Goal: Task Accomplishment & Management: Complete application form

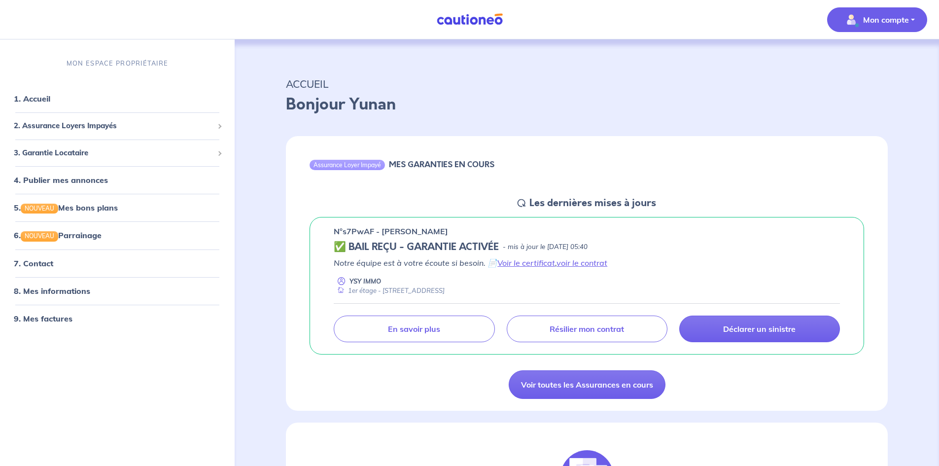
click at [888, 22] on p "Mon compte" at bounding box center [886, 20] width 46 height 12
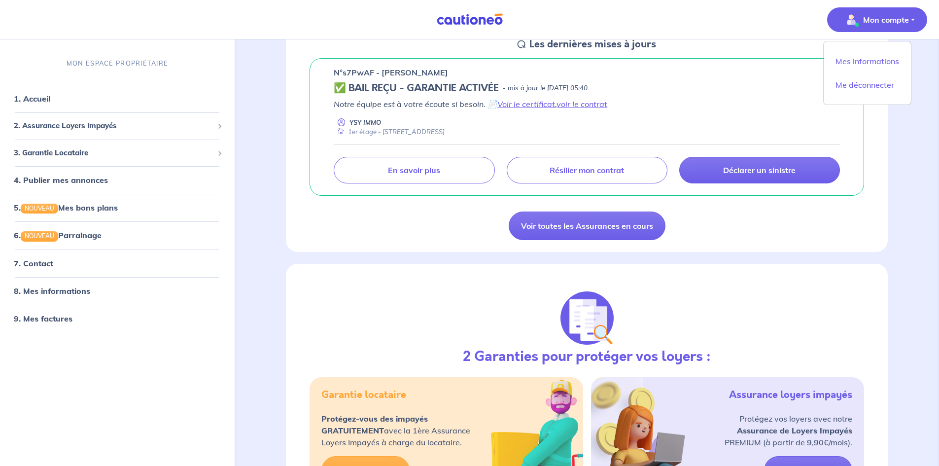
scroll to position [123, 0]
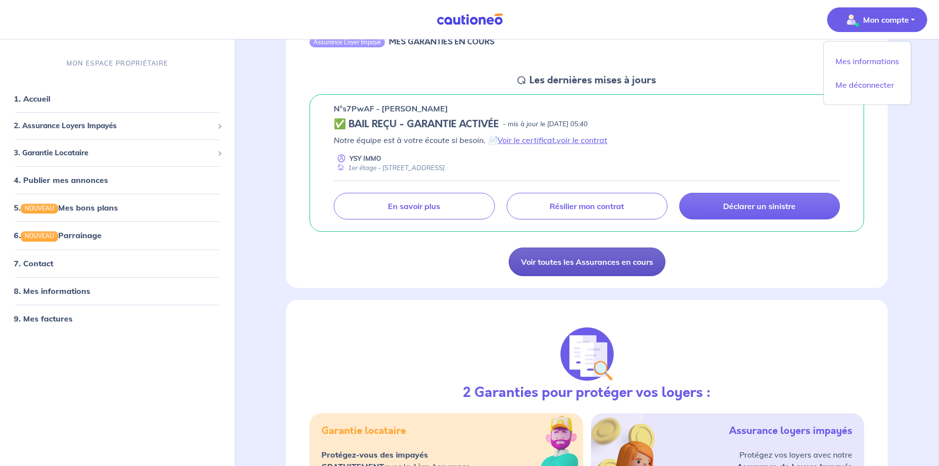
click at [576, 263] on link "Voir toutes les Assurances en cours" at bounding box center [586, 261] width 157 height 29
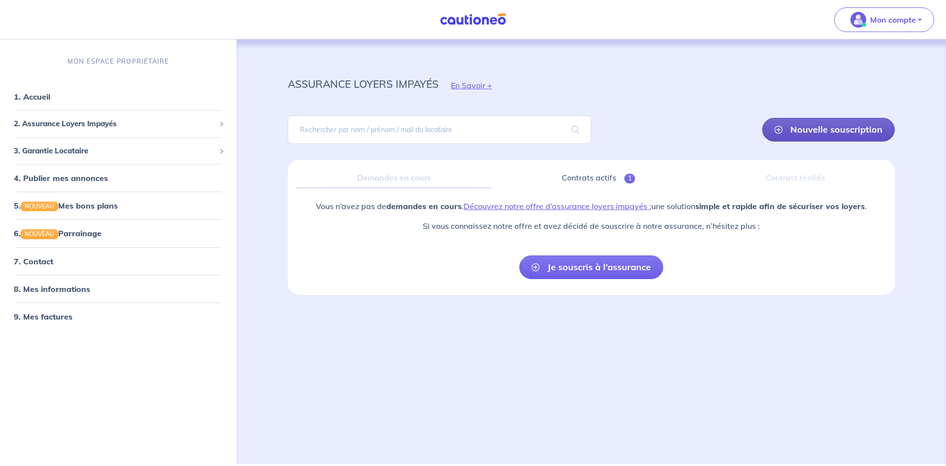
click at [830, 127] on link "Nouvelle souscription" at bounding box center [828, 130] width 133 height 24
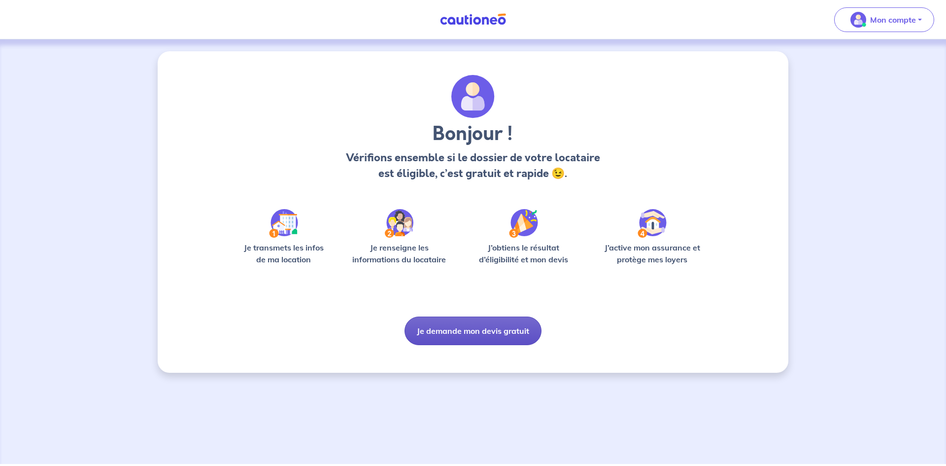
click at [474, 333] on button "Je demande mon devis gratuit" at bounding box center [473, 330] width 137 height 29
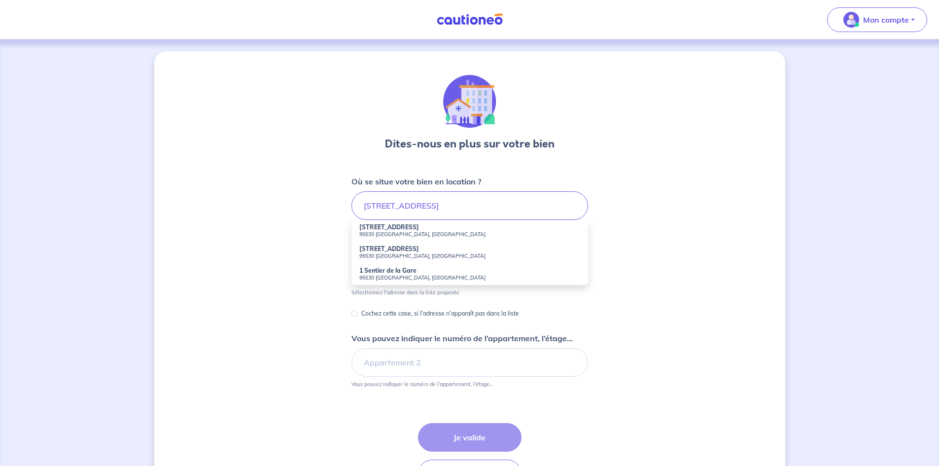
click at [394, 233] on small "95530 [GEOGRAPHIC_DATA], [GEOGRAPHIC_DATA]" at bounding box center [469, 234] width 221 height 7
type input "[STREET_ADDRESS]"
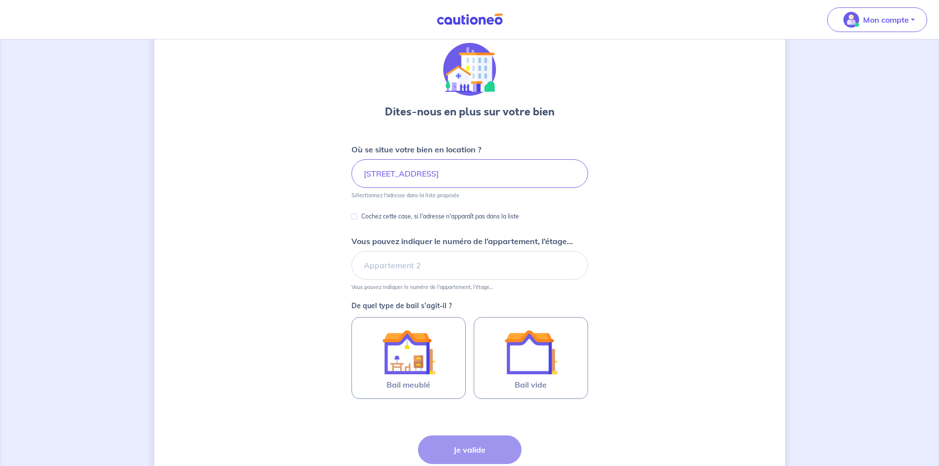
scroll to position [49, 0]
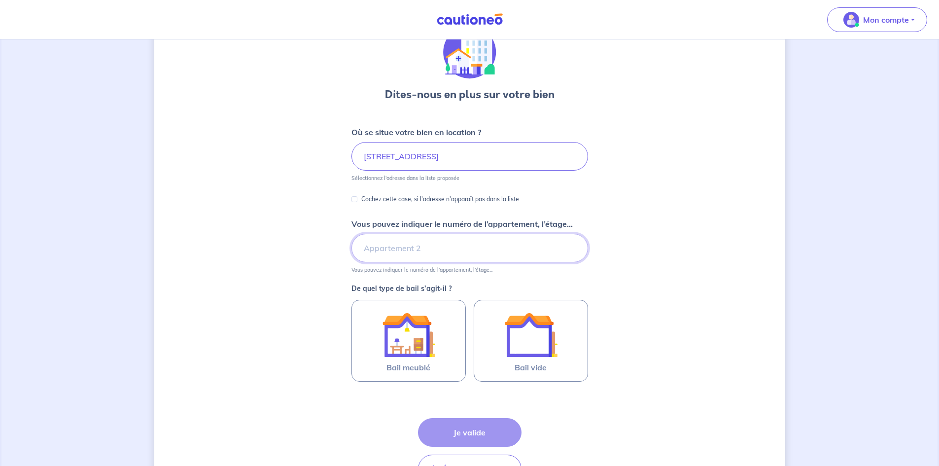
click at [415, 253] on input "Vous pouvez indiquer le numéro de l’appartement, l’étage..." at bounding box center [469, 248] width 237 height 29
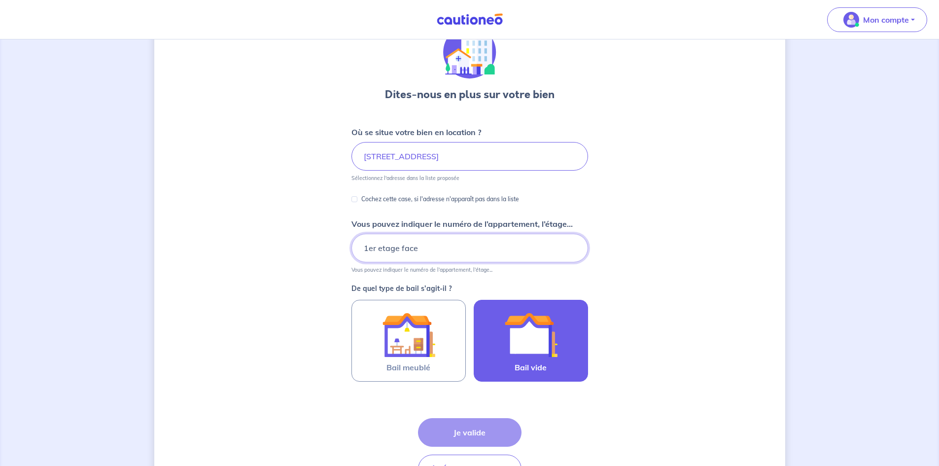
type input "1er etage face"
click at [515, 338] on img at bounding box center [530, 334] width 53 height 53
click at [0, 0] on input "Bail vide" at bounding box center [0, 0] width 0 height 0
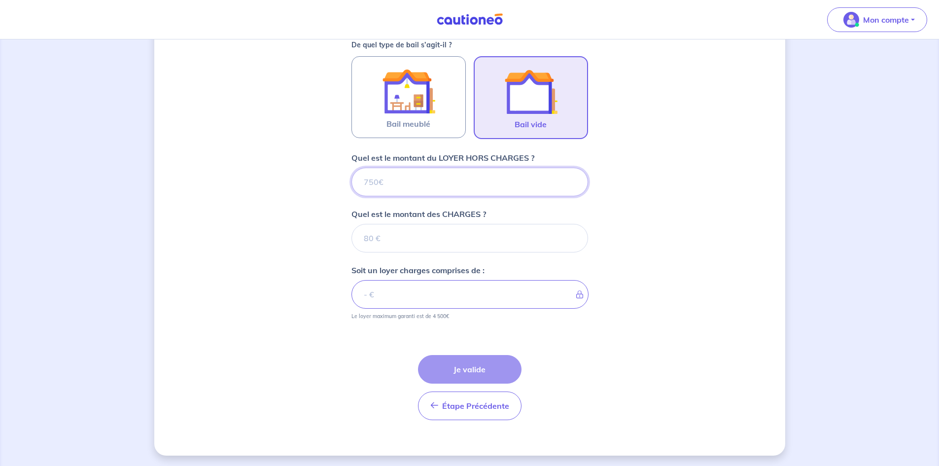
scroll to position [294, 0]
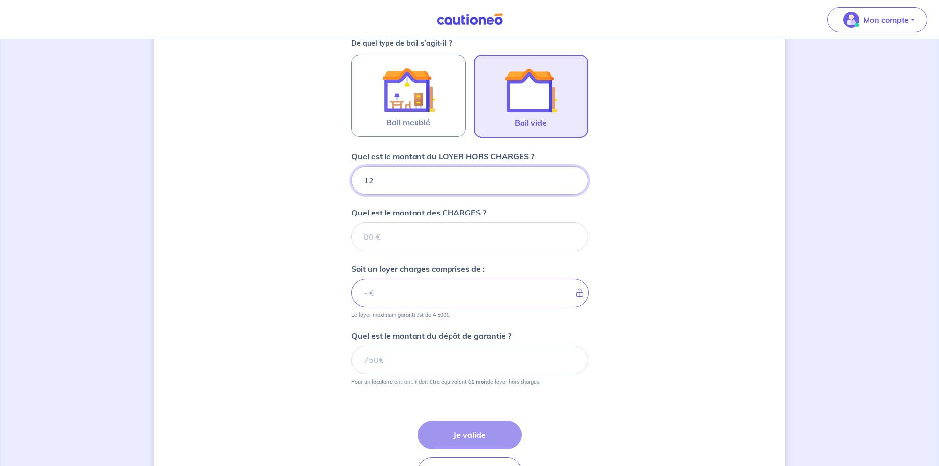
type input "120"
type input "1200"
click at [460, 240] on input "Quel est le montant des CHARGES ?" at bounding box center [469, 236] width 237 height 29
type input "70"
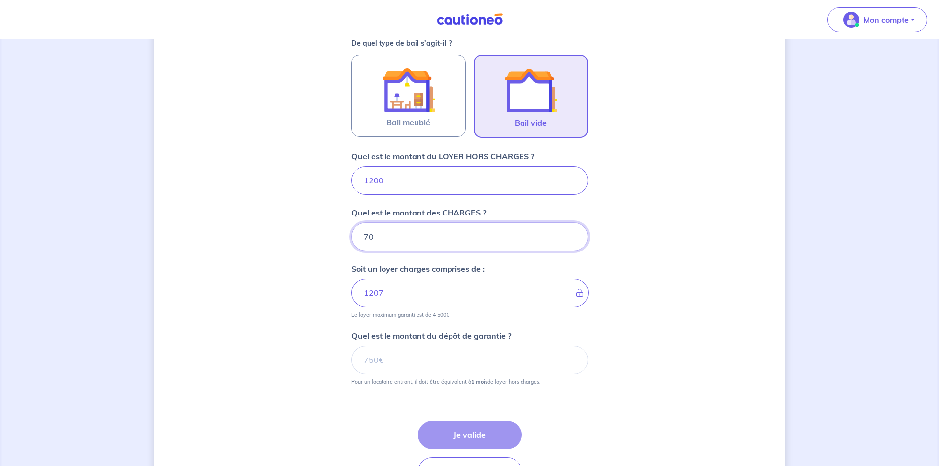
type input "1270"
type input "70"
click at [480, 373] on input "Quel est le montant du dépôt de garantie ?" at bounding box center [469, 359] width 237 height 29
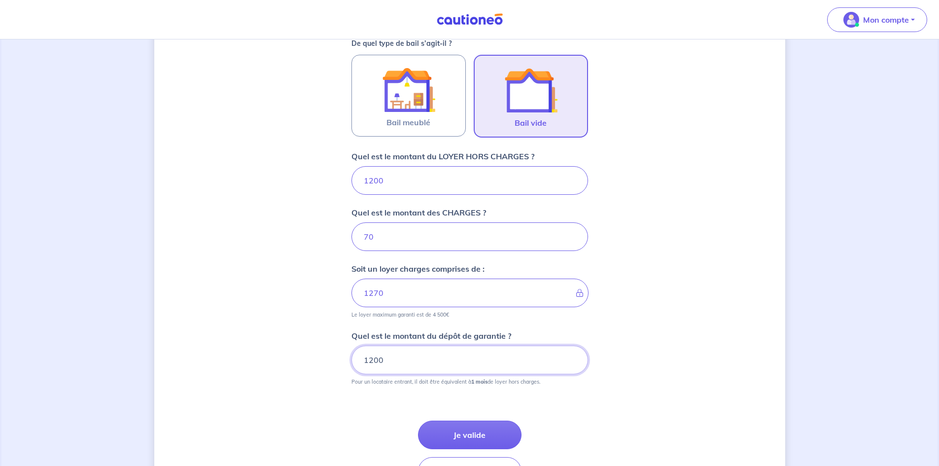
type input "1200"
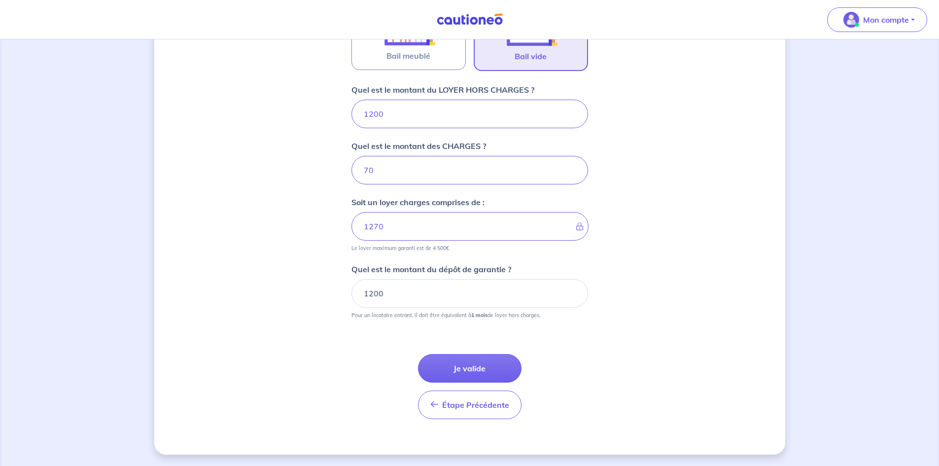
scroll to position [361, 0]
click at [477, 369] on button "Je valide" at bounding box center [469, 367] width 103 height 29
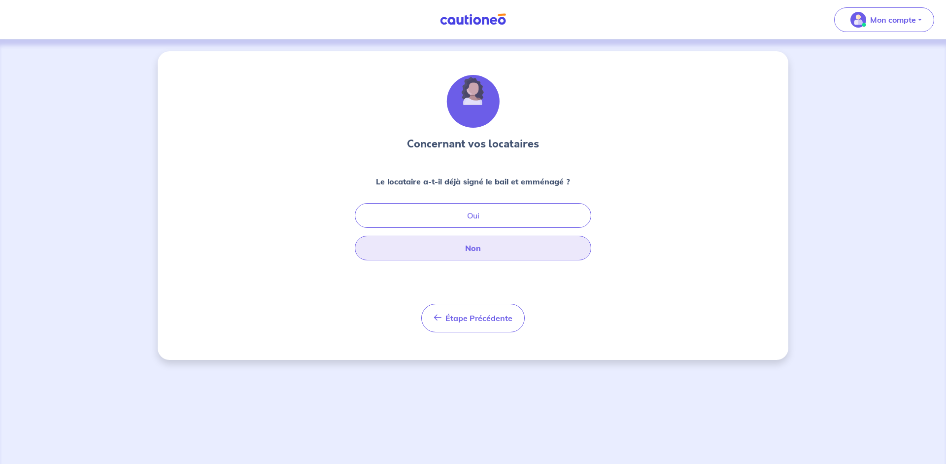
click at [477, 250] on button "Non" at bounding box center [473, 248] width 237 height 25
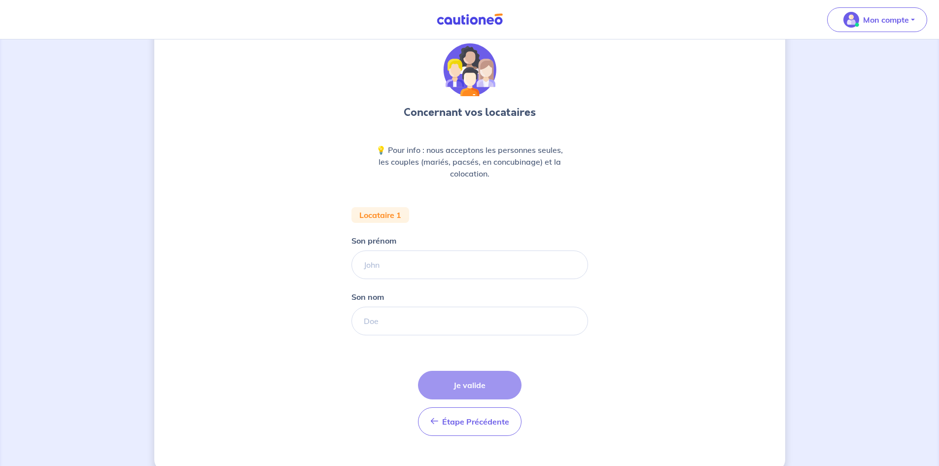
scroll to position [49, 0]
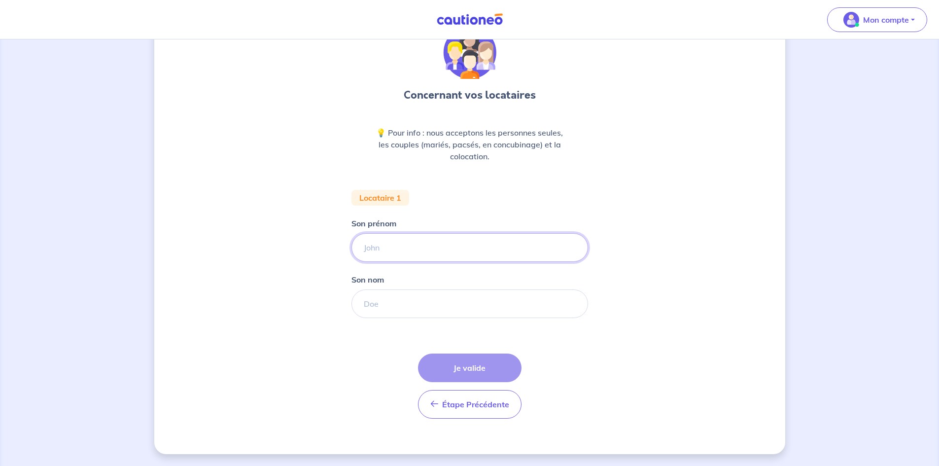
click at [389, 248] on input "Son prénom" at bounding box center [469, 247] width 237 height 29
type input "[PERSON_NAME]"
click at [443, 304] on input "Son nom" at bounding box center [469, 303] width 237 height 29
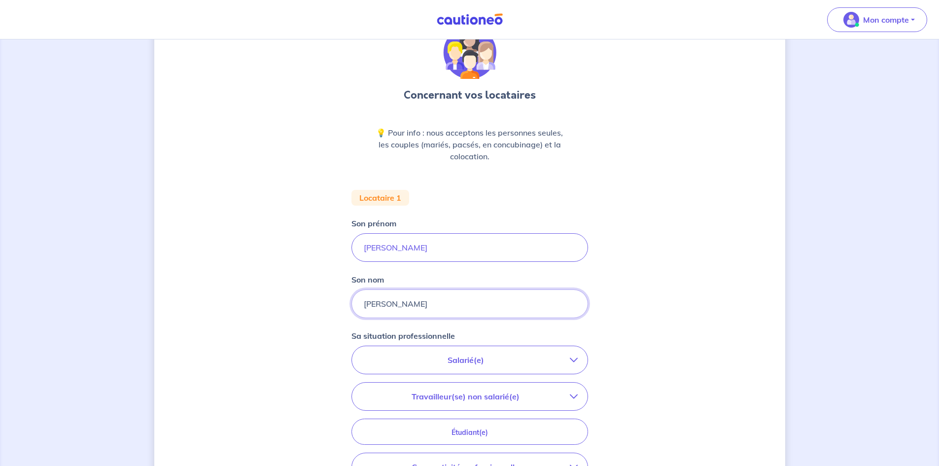
type input "[PERSON_NAME]"
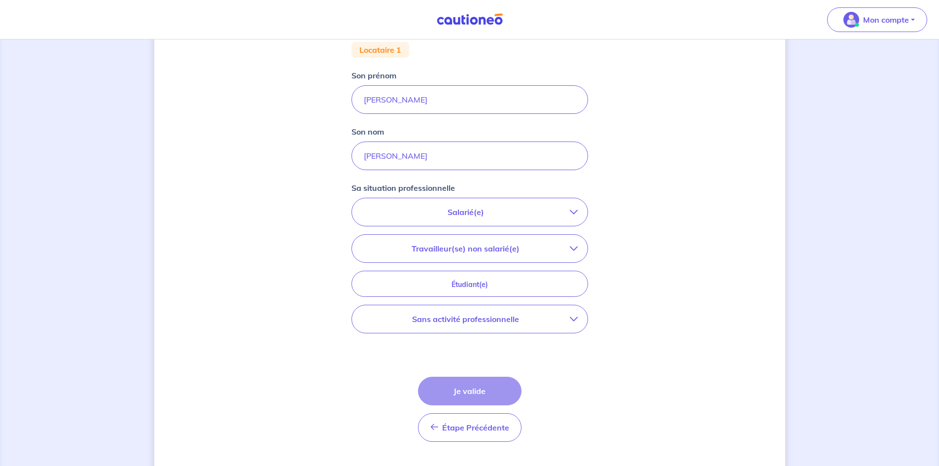
click at [541, 208] on p "Salarié(e)" at bounding box center [466, 212] width 208 height 12
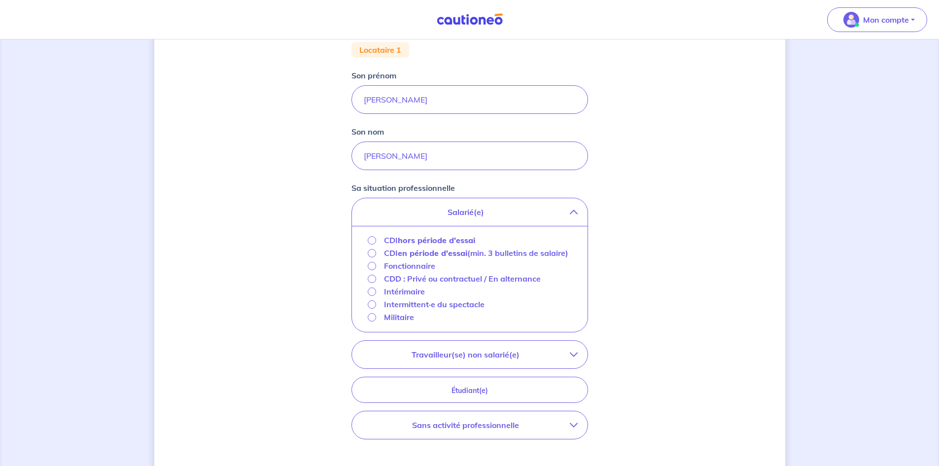
click at [446, 284] on p "CDD : Privé ou contractuel / En alternance" at bounding box center [462, 278] width 157 height 12
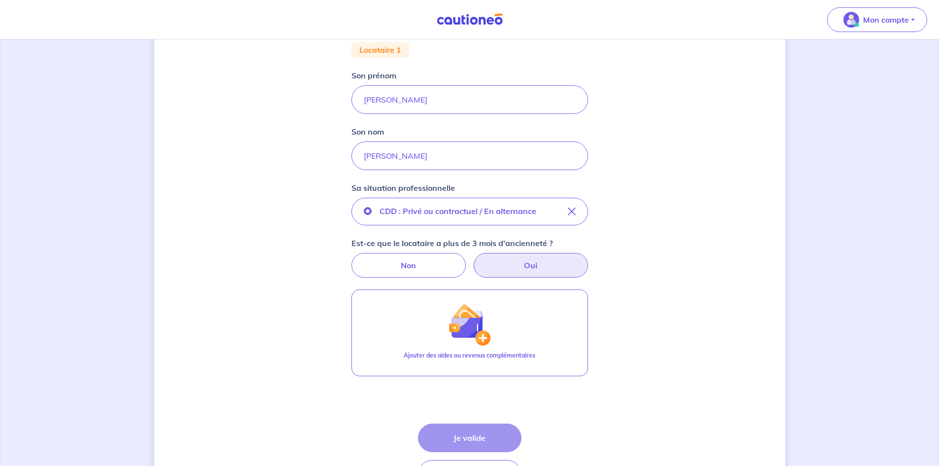
click at [518, 264] on label "Oui" at bounding box center [531, 265] width 114 height 25
click at [473, 259] on input "Oui" at bounding box center [469, 256] width 6 height 6
radio input "true"
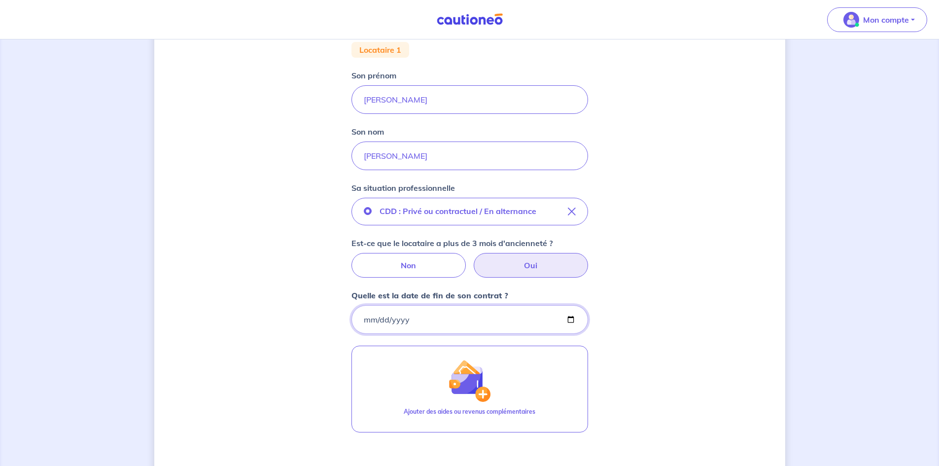
click at [428, 320] on input "Quelle est la date de fin de son contrat ?" at bounding box center [469, 319] width 237 height 29
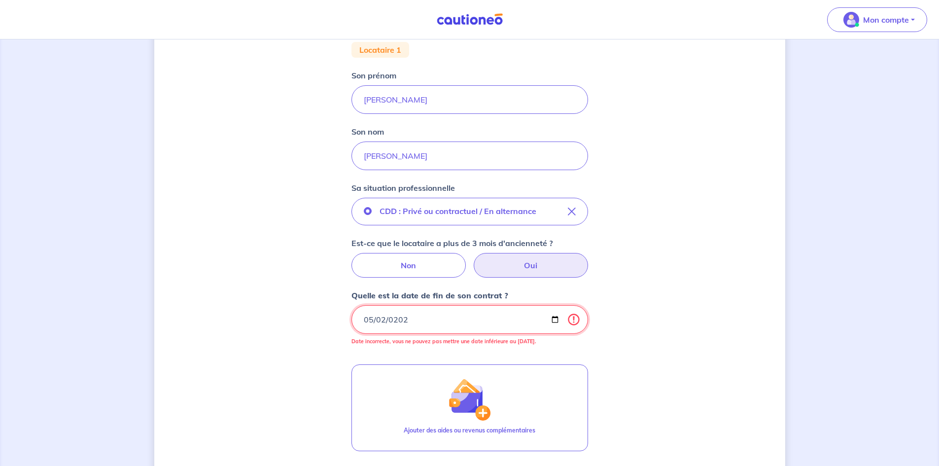
type input "[DATE]"
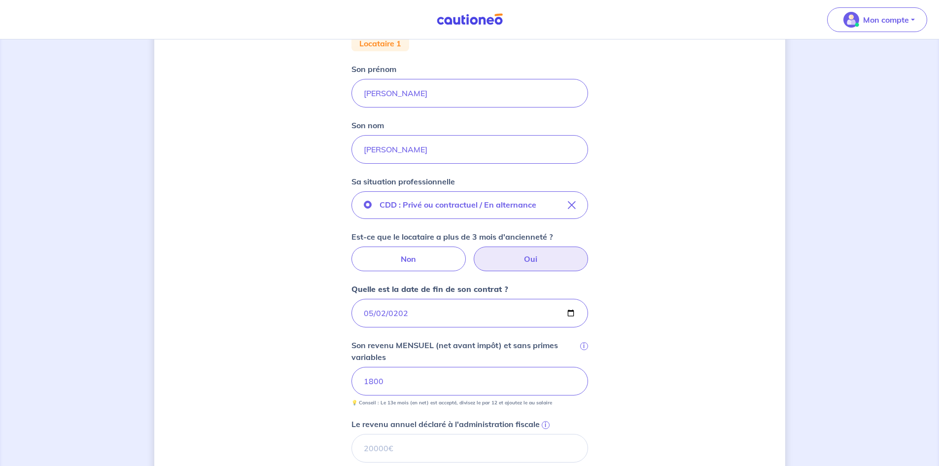
scroll to position [295, 0]
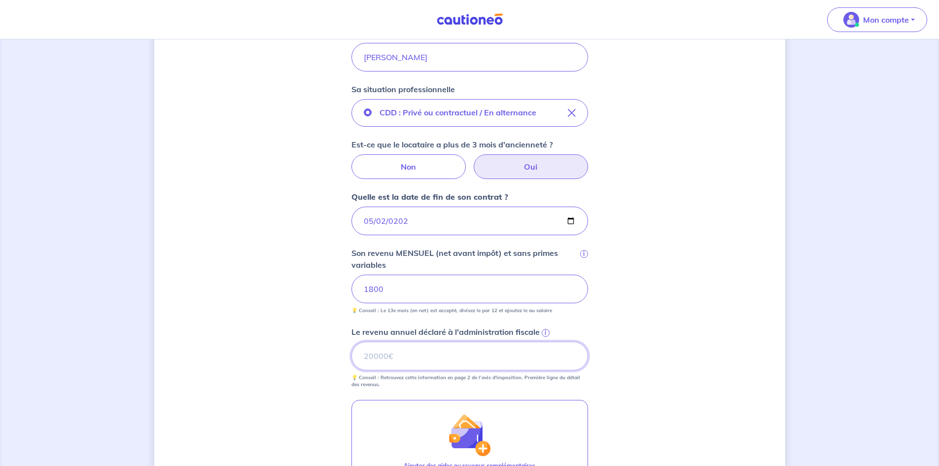
click at [454, 358] on input "Le revenu annuel déclaré à l'administration fiscale i" at bounding box center [469, 355] width 237 height 29
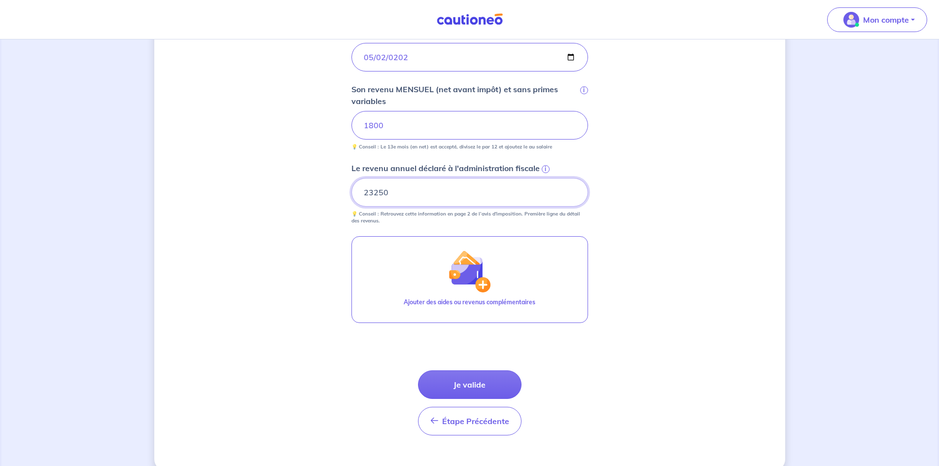
scroll to position [475, 0]
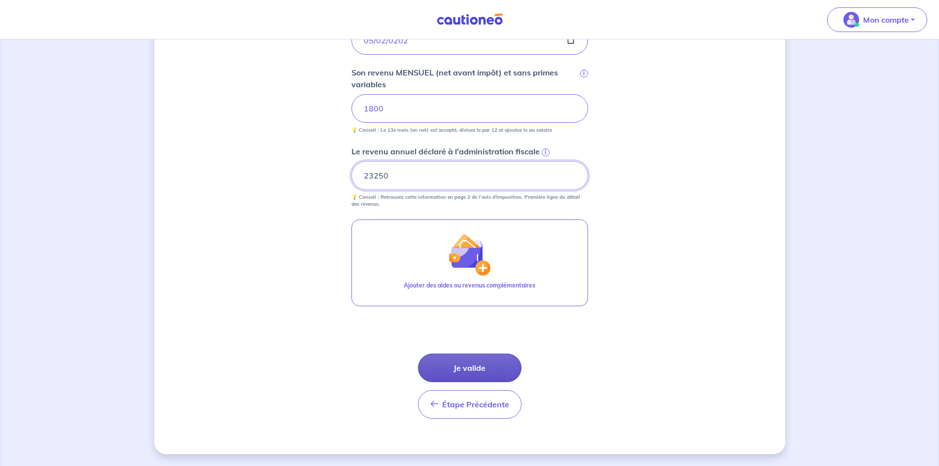
type input "23250"
click at [481, 368] on button "Je valide" at bounding box center [469, 367] width 103 height 29
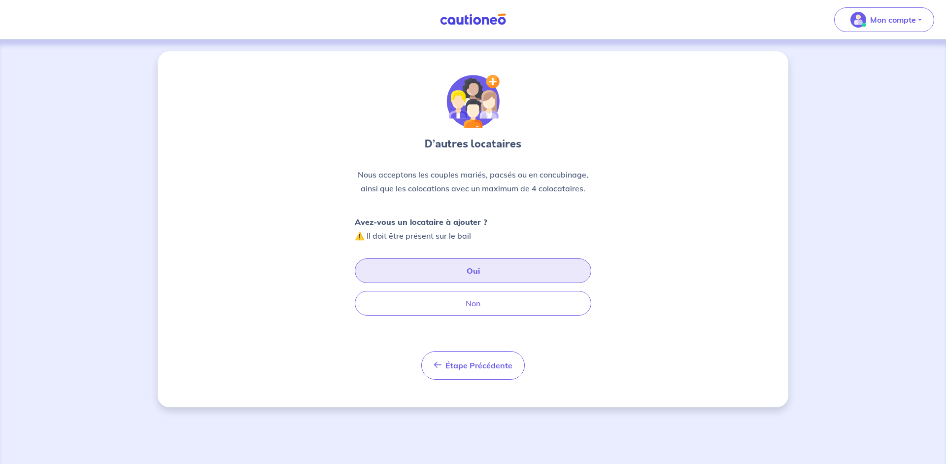
click at [475, 267] on button "Oui" at bounding box center [473, 270] width 237 height 25
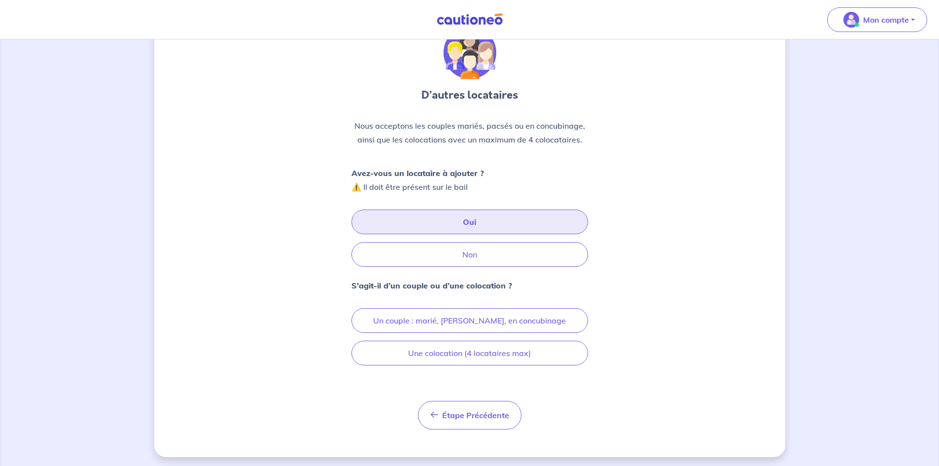
scroll to position [52, 0]
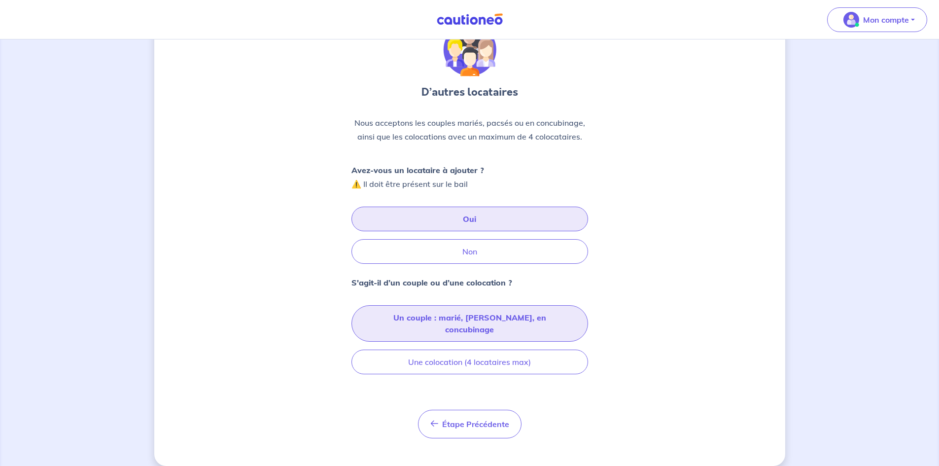
click at [454, 317] on button "Un couple : marié, [PERSON_NAME], en concubinage" at bounding box center [469, 323] width 237 height 36
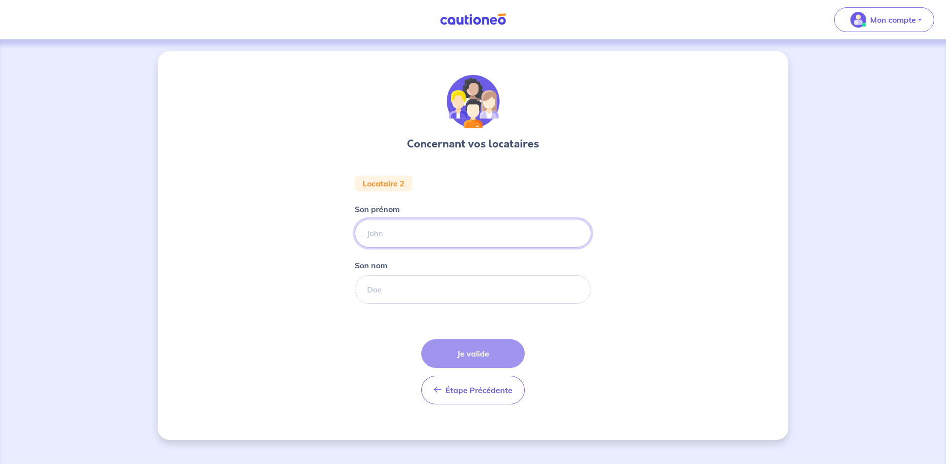
click at [389, 231] on input "Son prénom" at bounding box center [473, 233] width 237 height 29
type input "c"
type input "Cassandra"
click at [406, 289] on input "Son nom" at bounding box center [473, 289] width 237 height 29
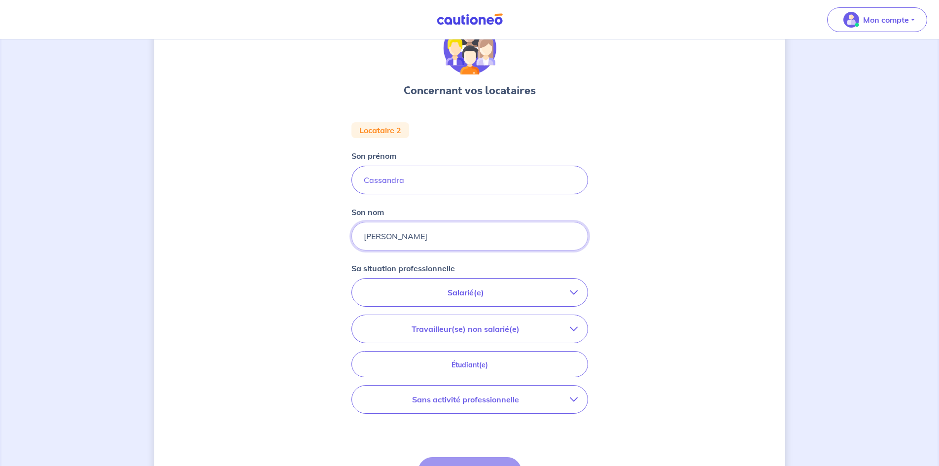
scroll to position [99, 0]
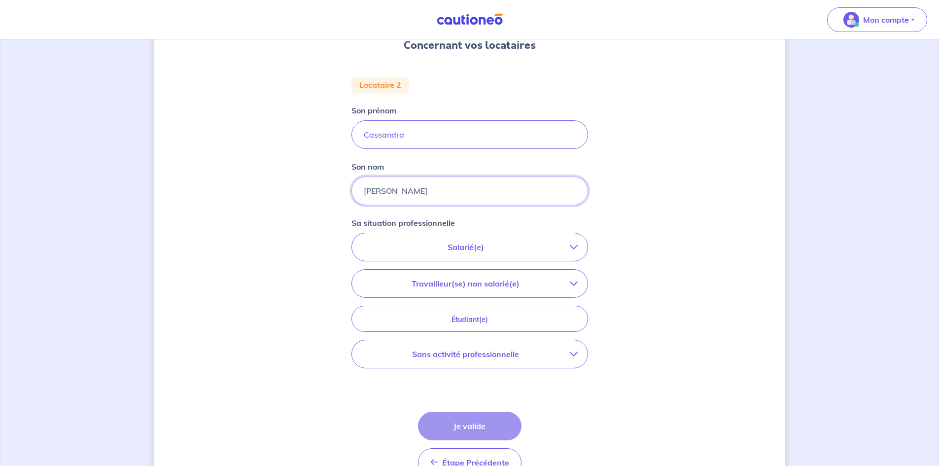
type input "[PERSON_NAME]"
click at [562, 247] on p "Salarié(e)" at bounding box center [466, 247] width 208 height 12
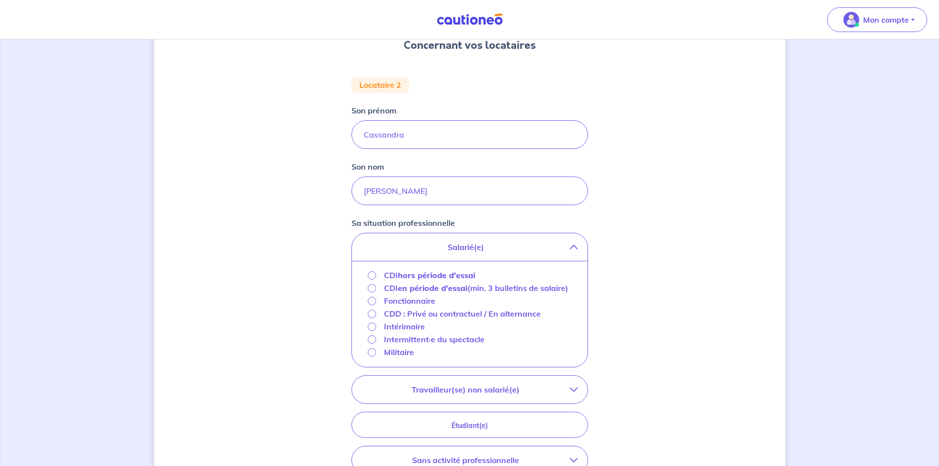
click at [390, 306] on p "Fonctionnaire" at bounding box center [409, 301] width 51 height 12
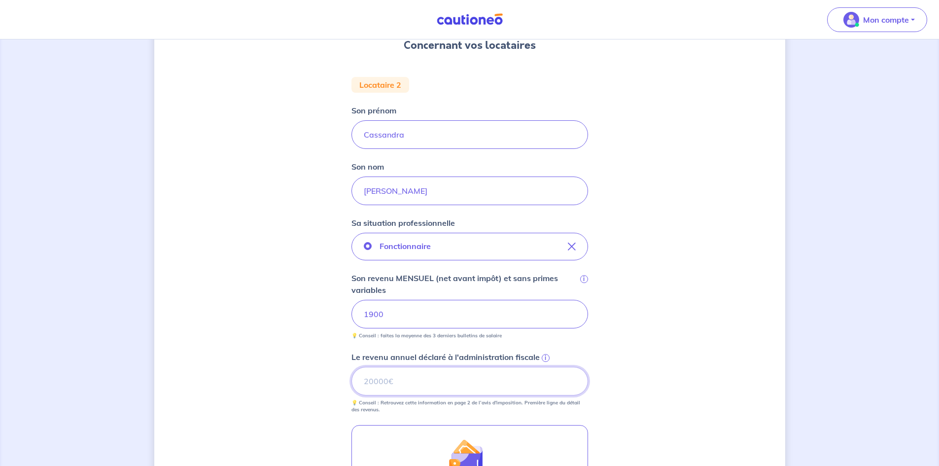
click at [411, 381] on input "Le revenu annuel déclaré à l'administration fiscale i" at bounding box center [469, 381] width 237 height 29
type input "4"
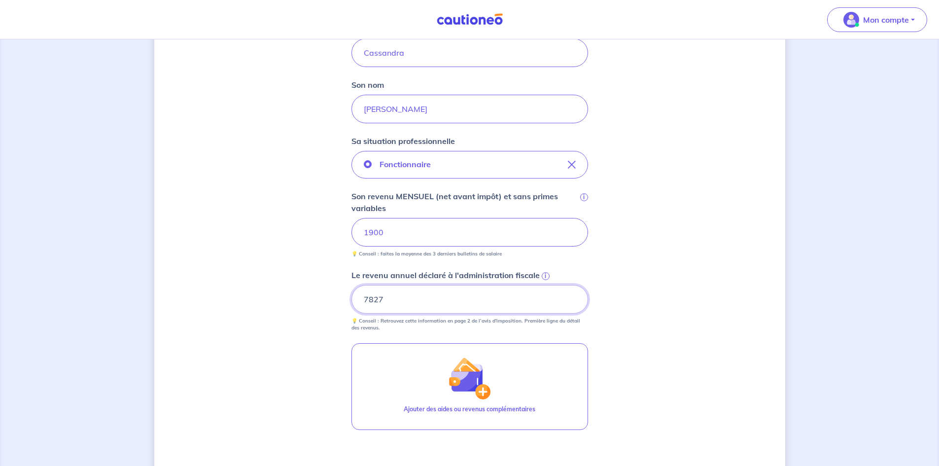
type input "7827"
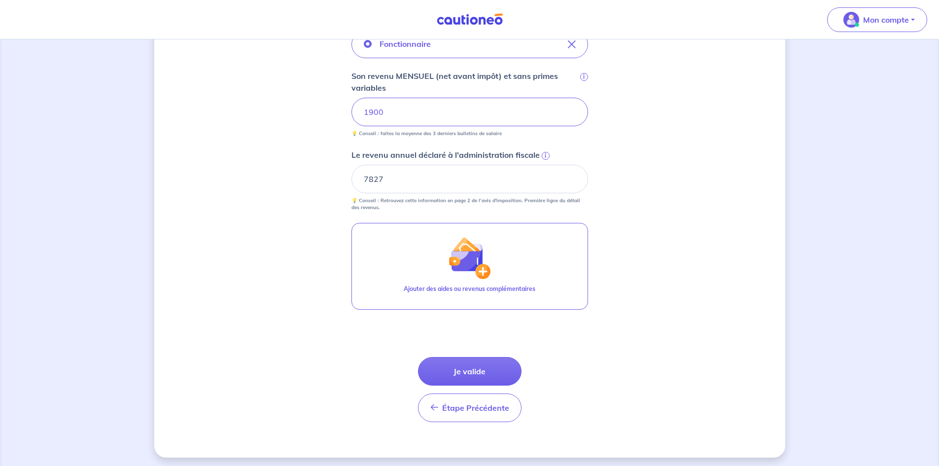
scroll to position [304, 0]
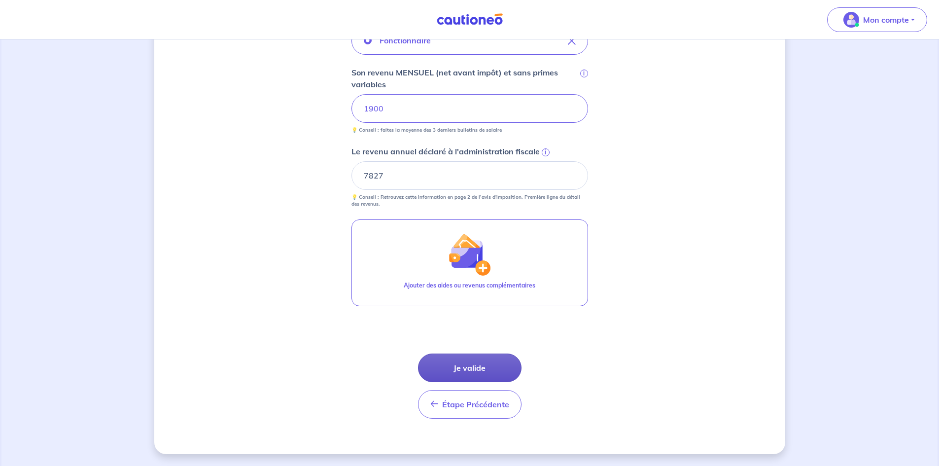
click at [458, 361] on button "Je valide" at bounding box center [469, 367] width 103 height 29
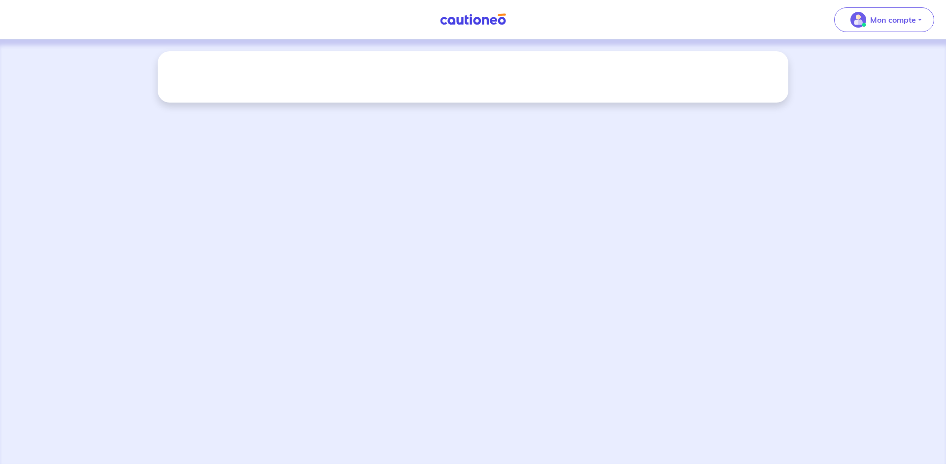
click at [477, 11] on link at bounding box center [473, 19] width 74 height 17
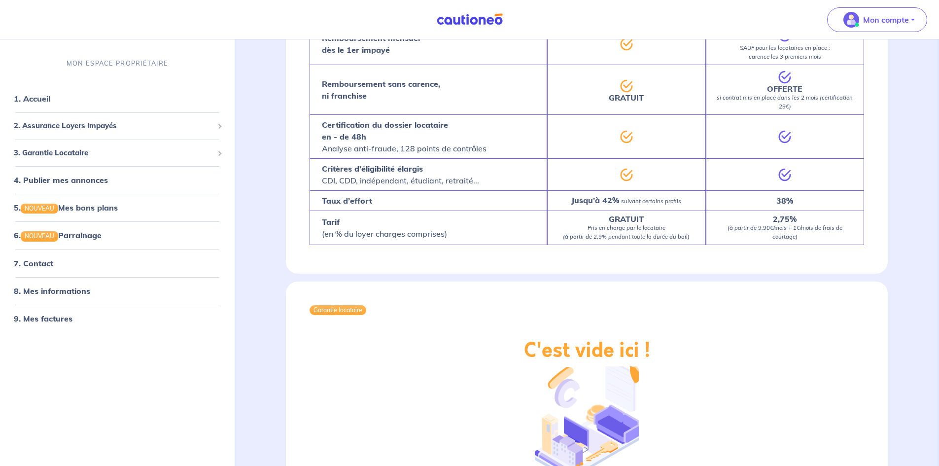
scroll to position [443, 0]
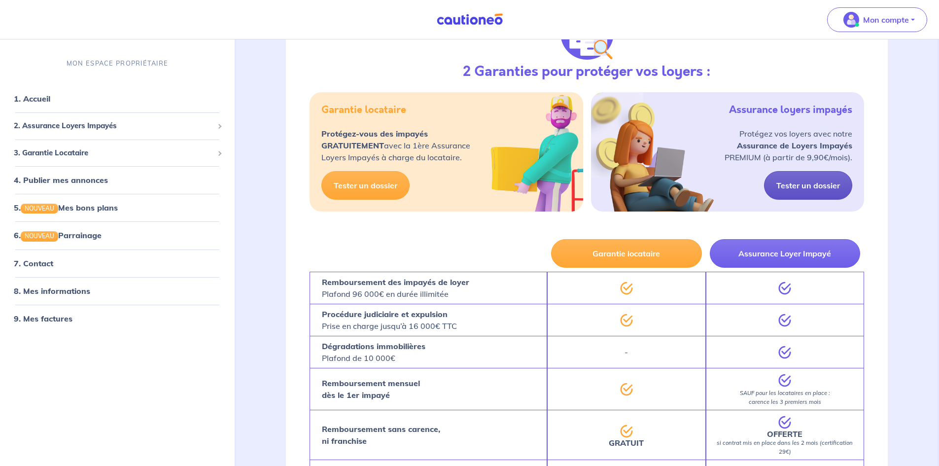
click at [821, 179] on link "Tester un dossier" at bounding box center [808, 185] width 88 height 29
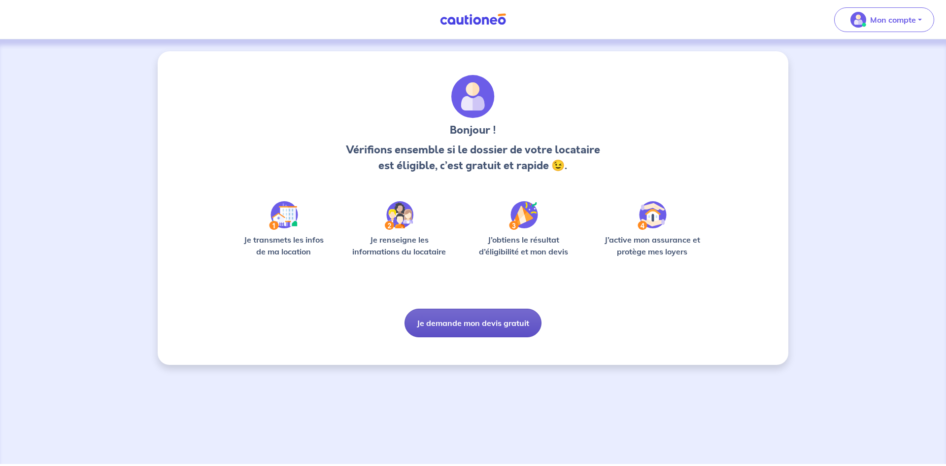
click at [505, 327] on button "Je demande mon devis gratuit" at bounding box center [473, 322] width 137 height 29
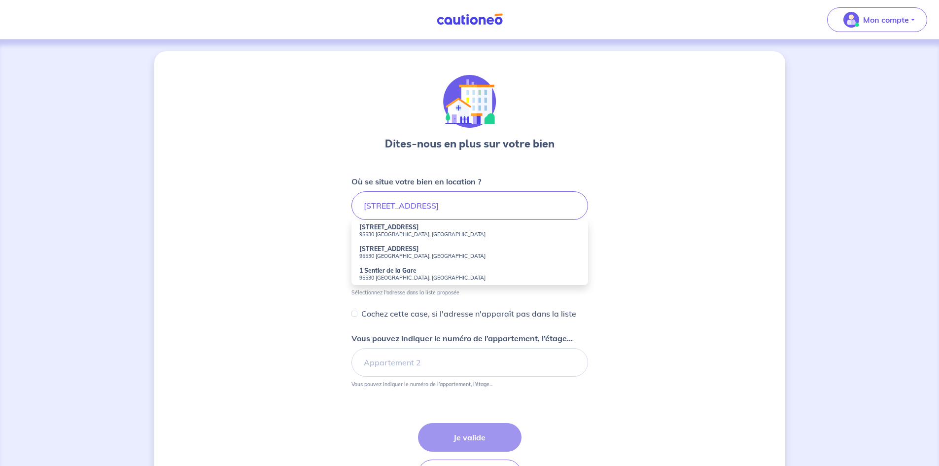
click at [403, 235] on small "95530 [GEOGRAPHIC_DATA], [GEOGRAPHIC_DATA]" at bounding box center [469, 234] width 221 height 7
type input "[STREET_ADDRESS]"
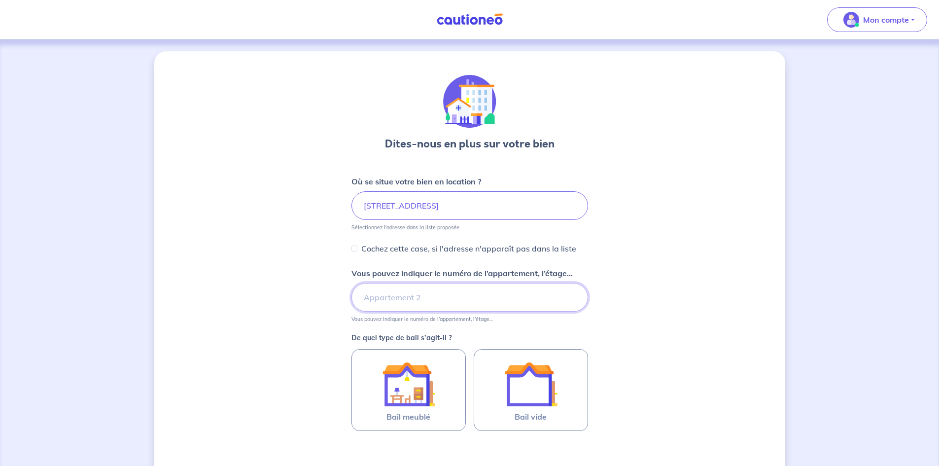
click at [375, 302] on input "Vous pouvez indiquer le numéro de l’appartement, l’étage..." at bounding box center [469, 297] width 237 height 29
type input "1er etage face"
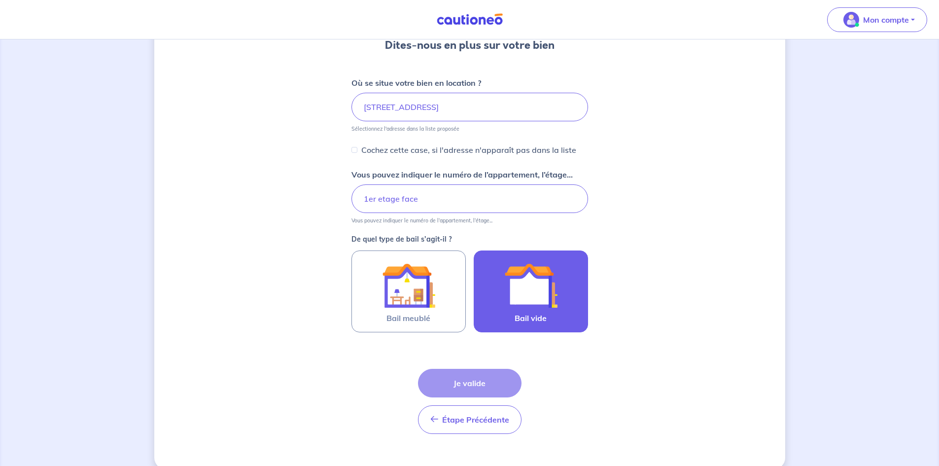
click at [533, 296] on img at bounding box center [530, 285] width 53 height 53
click at [0, 0] on input "Bail vide" at bounding box center [0, 0] width 0 height 0
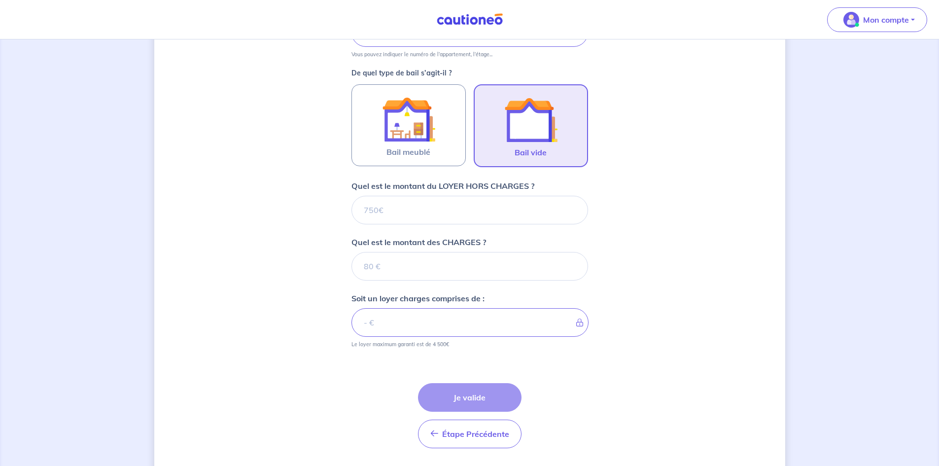
click at [429, 381] on form "Où se situe votre bien en location ? [STREET_ADDRESS] Sélectionnez l'adresse da…" at bounding box center [469, 183] width 237 height 545
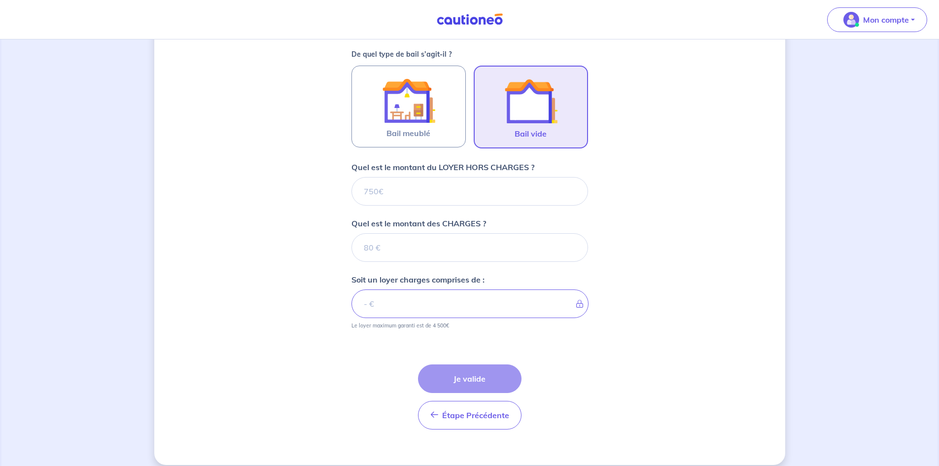
scroll to position [294, 0]
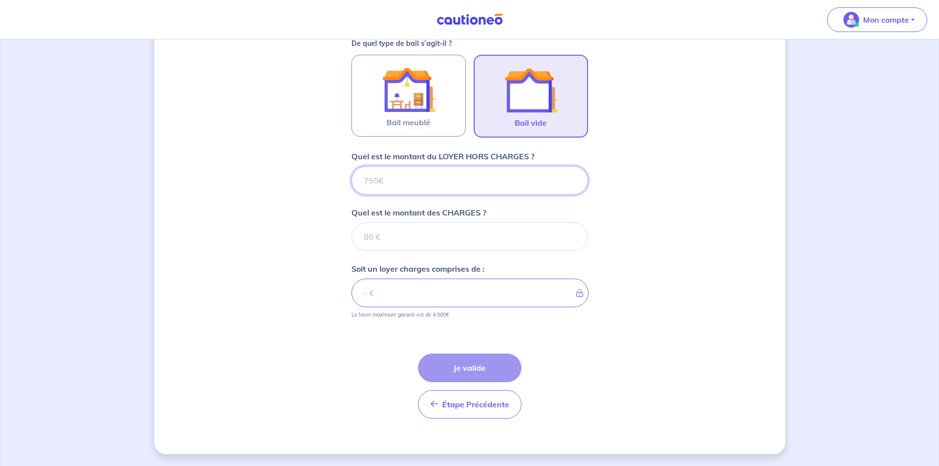
click at [373, 185] on input "Quel est le montant du LOYER HORS CHARGES ?" at bounding box center [469, 180] width 237 height 29
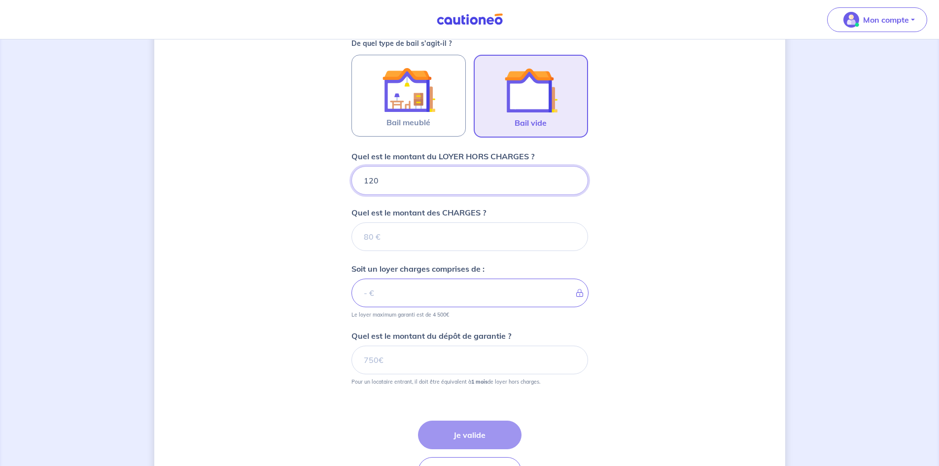
type input "1200"
click at [373, 238] on input "Quel est le montant des CHARGES ?" at bounding box center [469, 236] width 237 height 29
type input "70"
type input "1270"
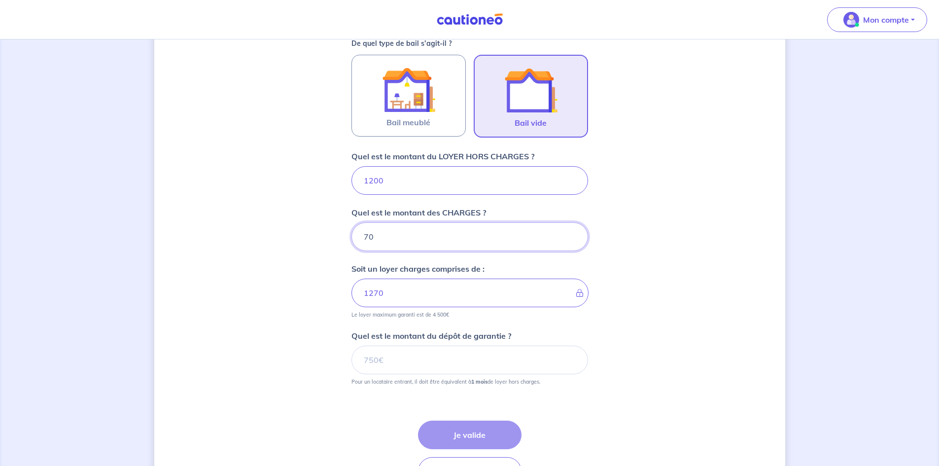
type input "70"
click at [389, 352] on input "Quel est le montant du dépôt de garantie ?" at bounding box center [469, 359] width 237 height 29
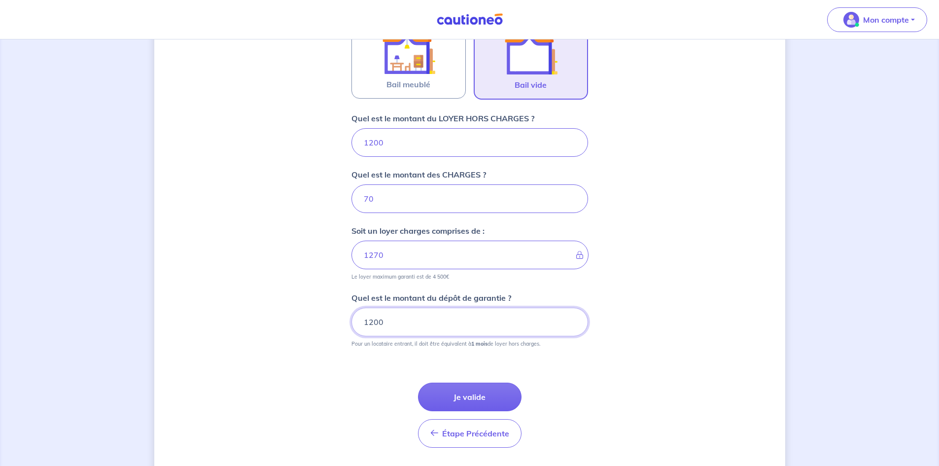
scroll to position [361, 0]
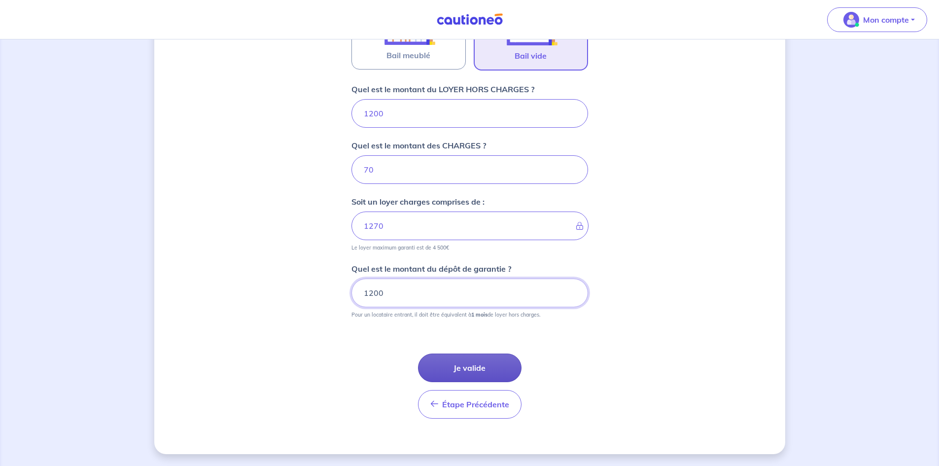
type input "1200"
click at [476, 363] on button "Je valide" at bounding box center [469, 367] width 103 height 29
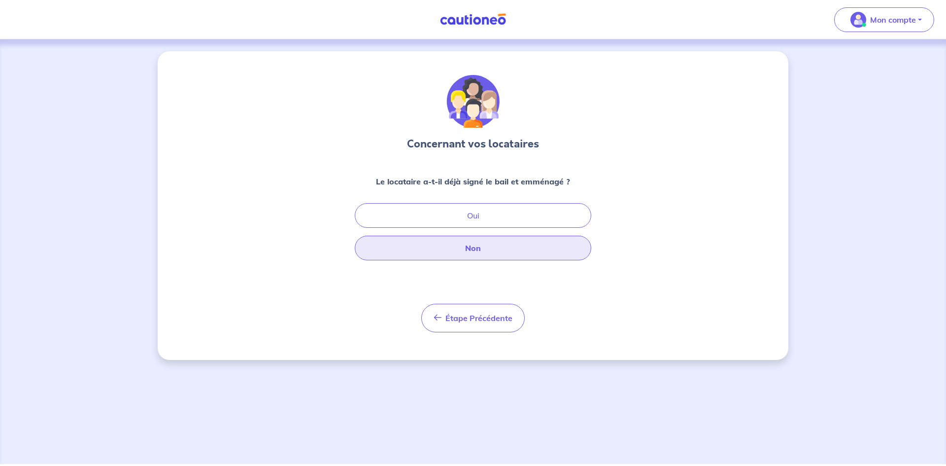
click at [476, 250] on button "Non" at bounding box center [473, 248] width 237 height 25
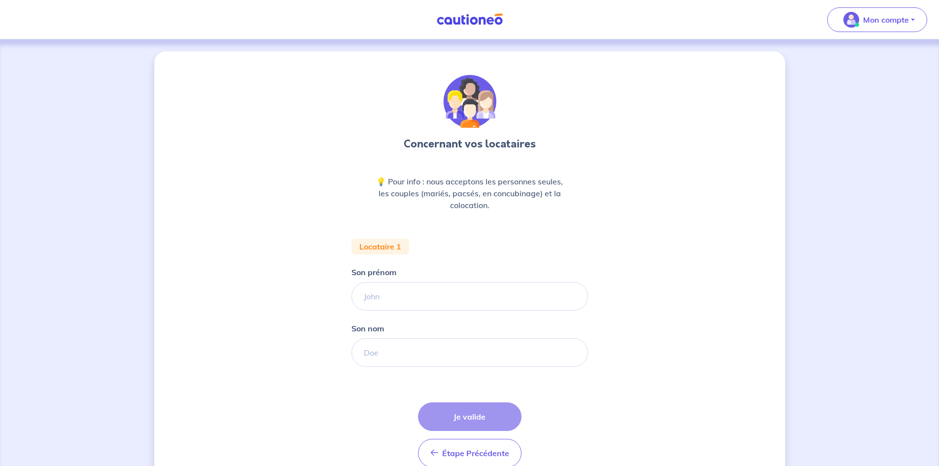
scroll to position [49, 0]
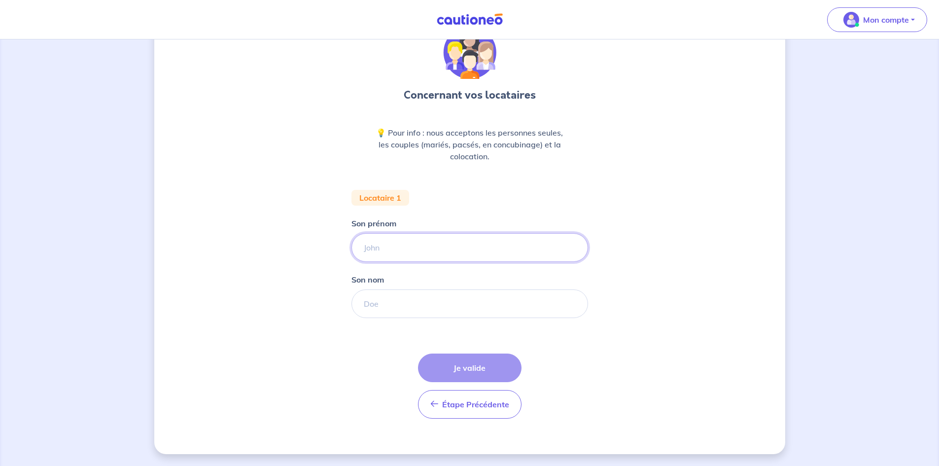
click at [393, 247] on input "Son prénom" at bounding box center [469, 247] width 237 height 29
type input "[PERSON_NAME]"
click at [397, 307] on input "Son nom" at bounding box center [469, 303] width 237 height 29
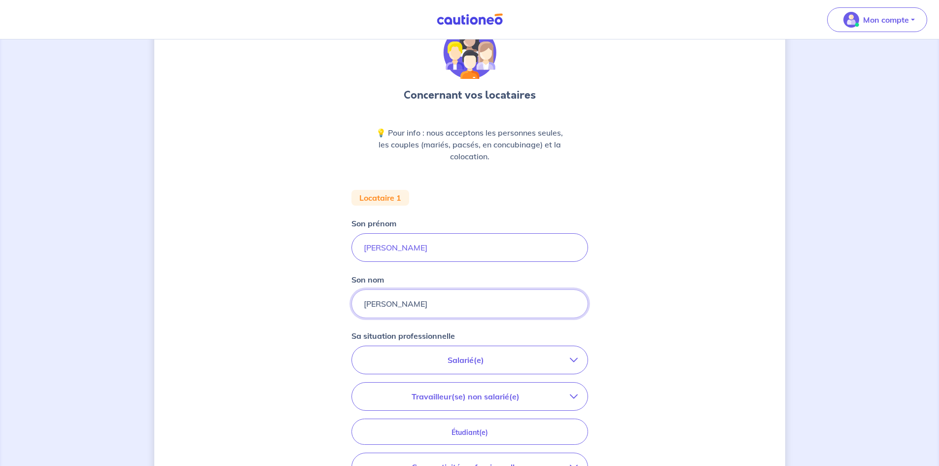
type input "[PERSON_NAME]"
click at [525, 366] on button "Salarié(e)" at bounding box center [470, 360] width 236 height 28
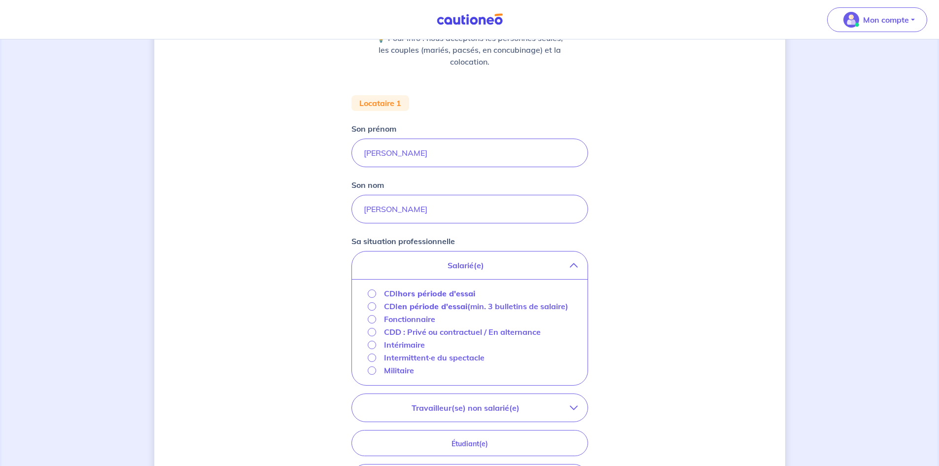
scroll to position [147, 0]
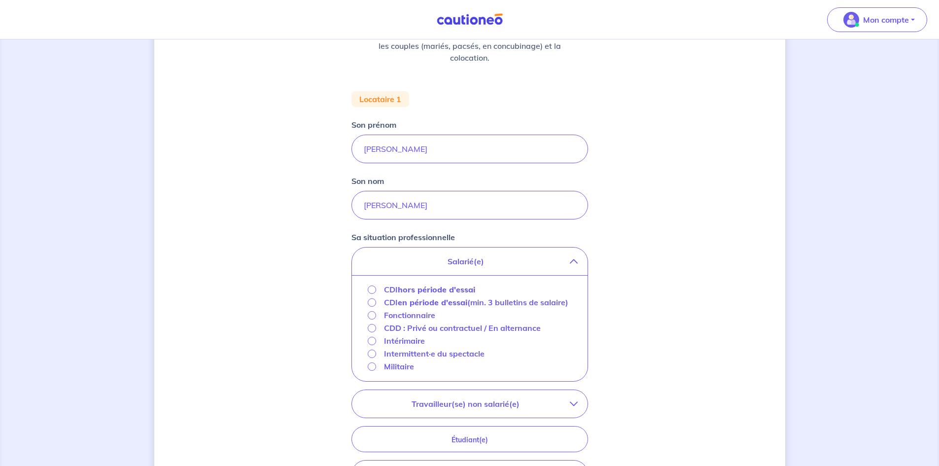
click at [477, 334] on p "CDD : Privé ou contractuel / En alternance" at bounding box center [462, 328] width 157 height 12
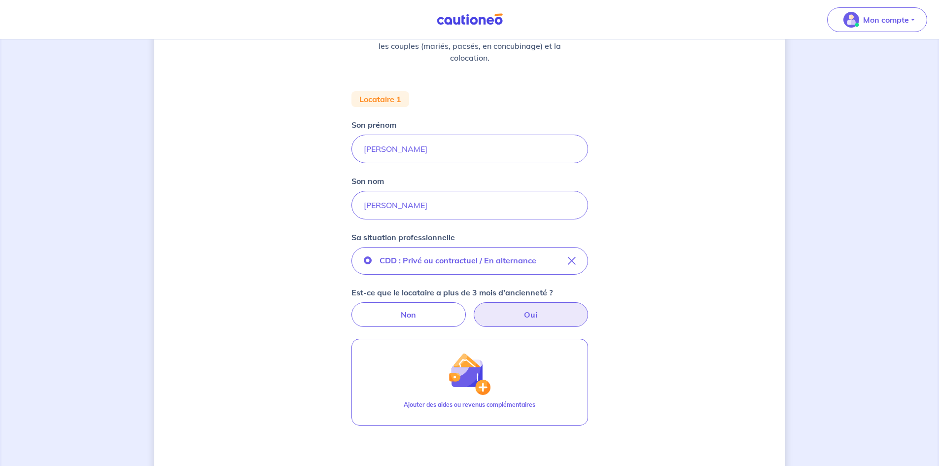
click at [508, 319] on label "Oui" at bounding box center [531, 314] width 114 height 25
click at [473, 308] on input "Oui" at bounding box center [469, 305] width 6 height 6
radio input "true"
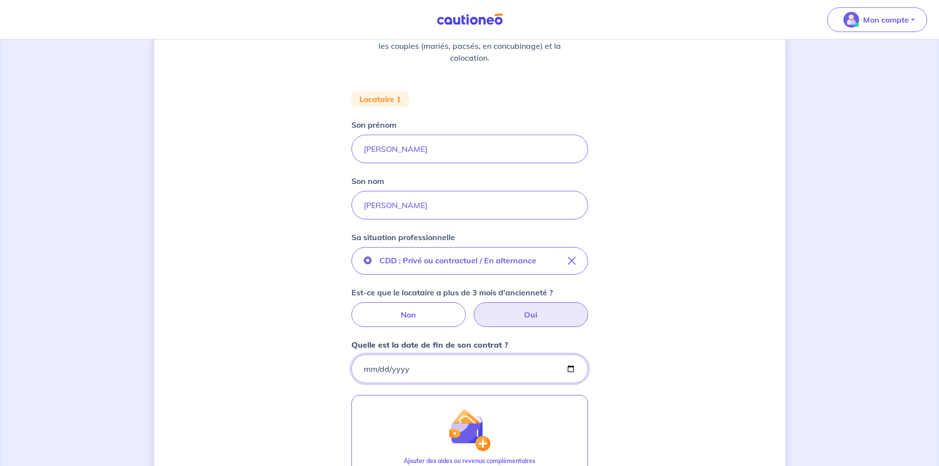
click at [437, 368] on input "Quelle est la date de fin de son contrat ?" at bounding box center [469, 368] width 237 height 29
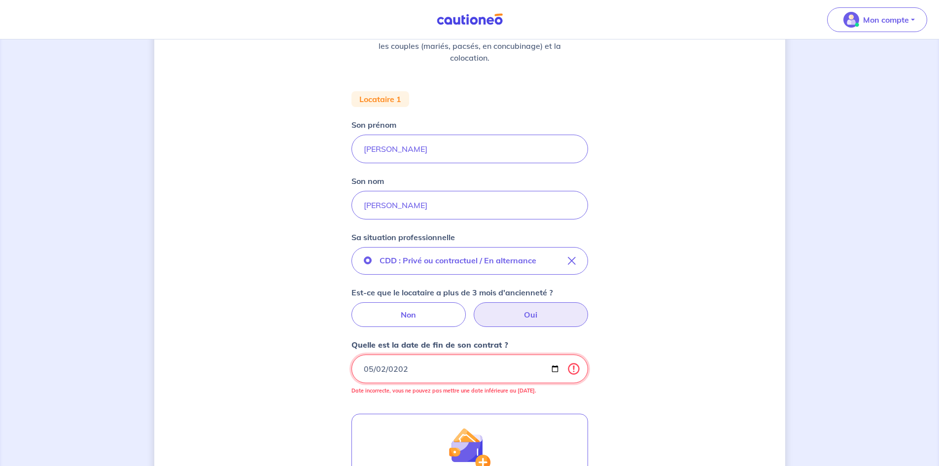
type input "[DATE]"
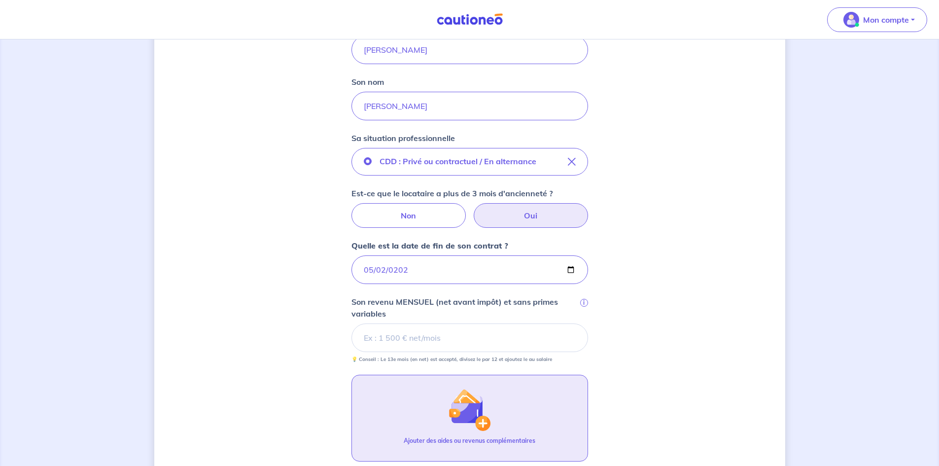
scroll to position [295, 0]
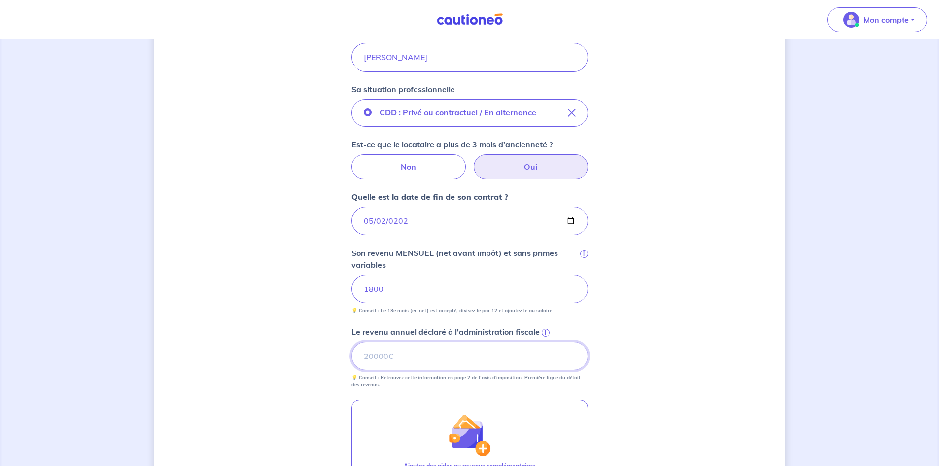
click at [468, 355] on input "Le revenu annuel déclaré à l'administration fiscale i" at bounding box center [469, 355] width 237 height 29
click at [393, 290] on input "1800" at bounding box center [469, 288] width 237 height 29
click at [394, 359] on input "Le revenu annuel déclaré à l'administration fiscale i" at bounding box center [469, 355] width 237 height 29
type input "23250"
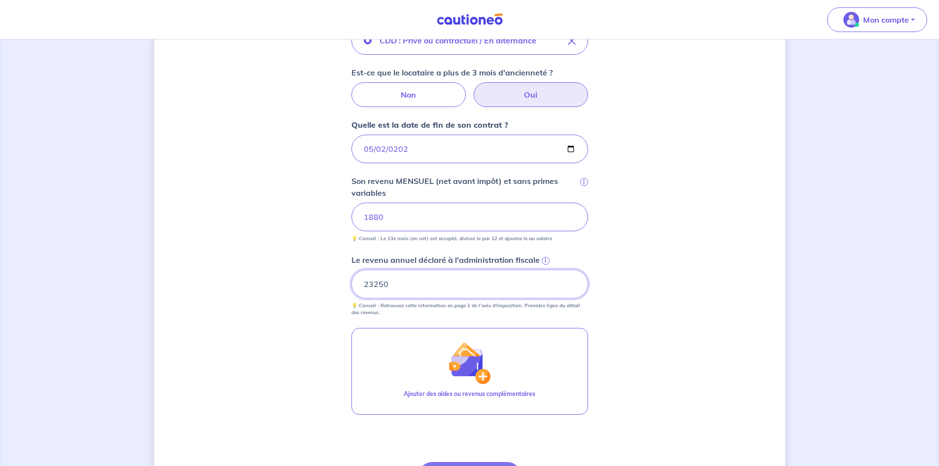
scroll to position [475, 0]
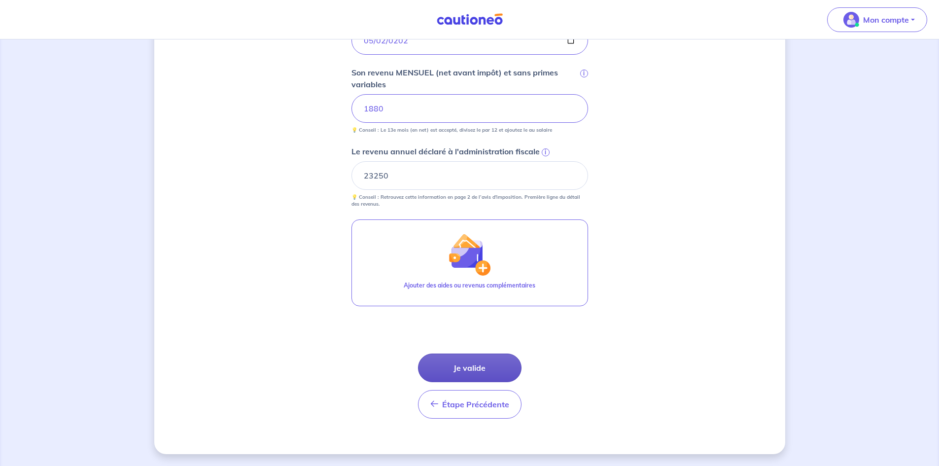
click at [484, 363] on button "Je valide" at bounding box center [469, 367] width 103 height 29
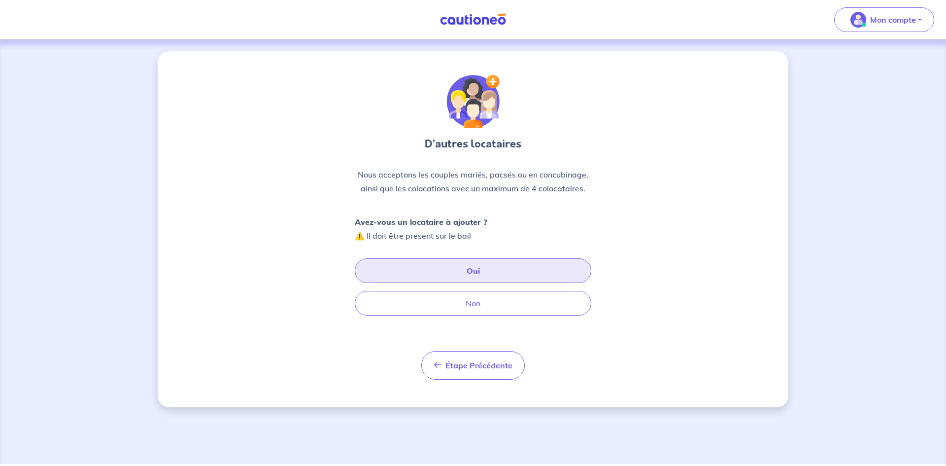
click at [481, 274] on button "Oui" at bounding box center [473, 270] width 237 height 25
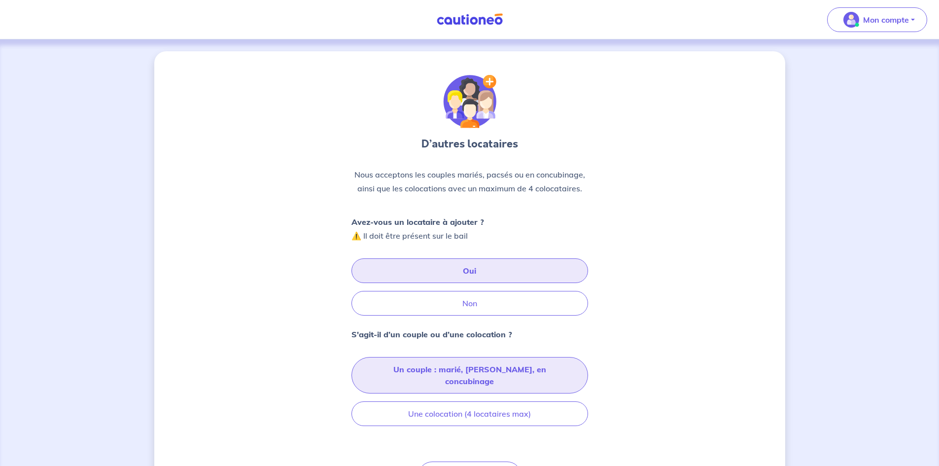
click at [452, 370] on button "Un couple : marié, [PERSON_NAME], en concubinage" at bounding box center [469, 375] width 237 height 36
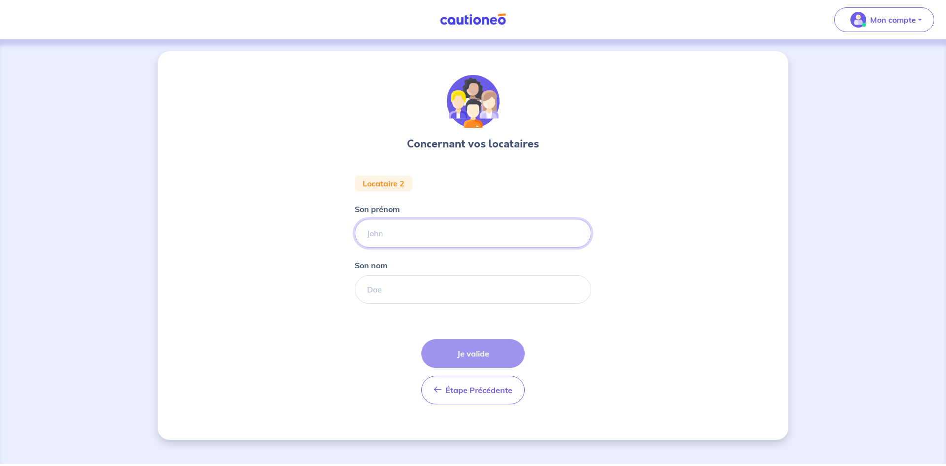
click at [411, 237] on input "Son prénom" at bounding box center [473, 233] width 237 height 29
type input "F"
click at [381, 233] on input "[PERSON_NAME]" at bounding box center [473, 233] width 237 height 29
type input "Cassandra"
click at [386, 280] on input "Son nom" at bounding box center [473, 289] width 237 height 29
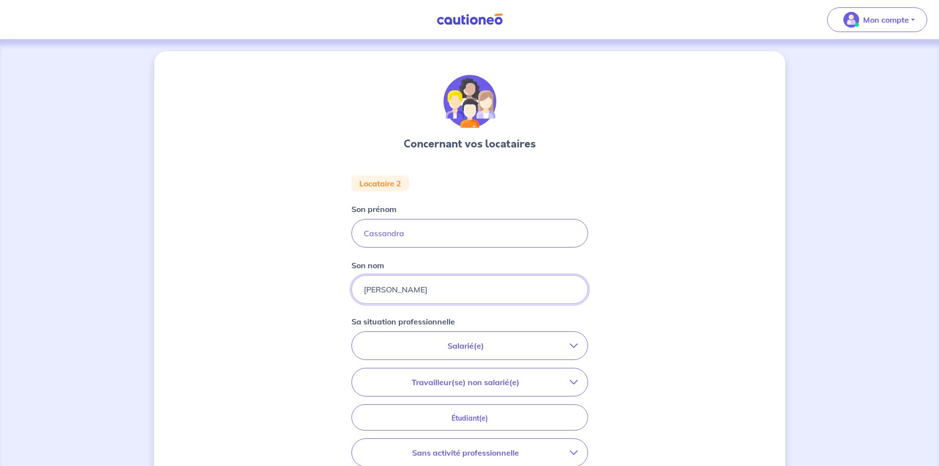
type input "[PERSON_NAME]"
click at [533, 343] on p "Salarié(e)" at bounding box center [466, 345] width 208 height 12
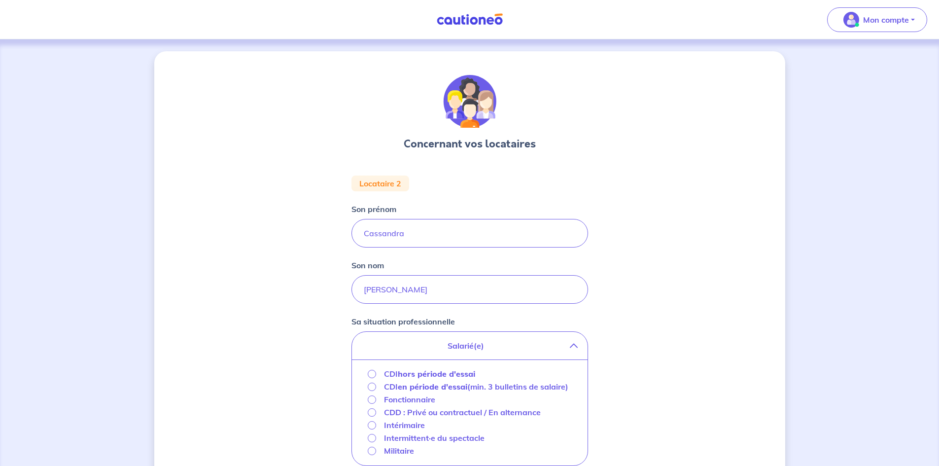
click at [402, 405] on p "Fonctionnaire" at bounding box center [409, 399] width 51 height 12
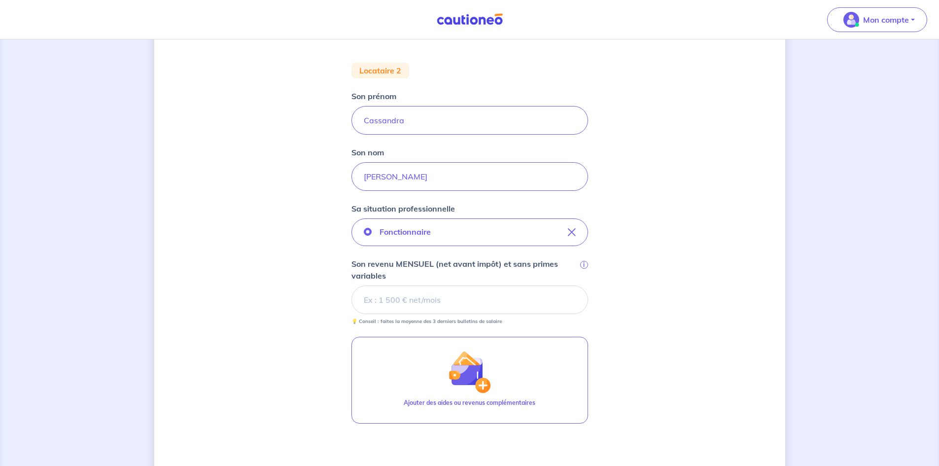
scroll to position [148, 0]
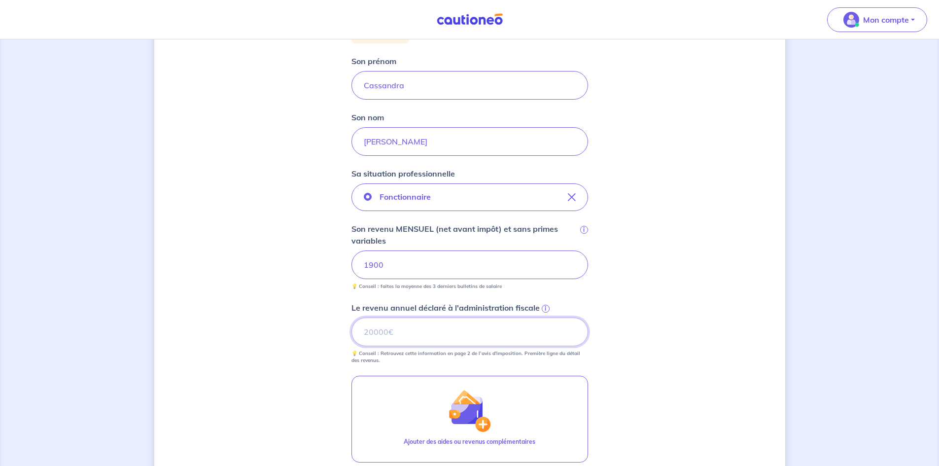
click at [398, 336] on input "Le revenu annuel déclaré à l'administration fiscale i" at bounding box center [469, 331] width 237 height 29
type input "7827"
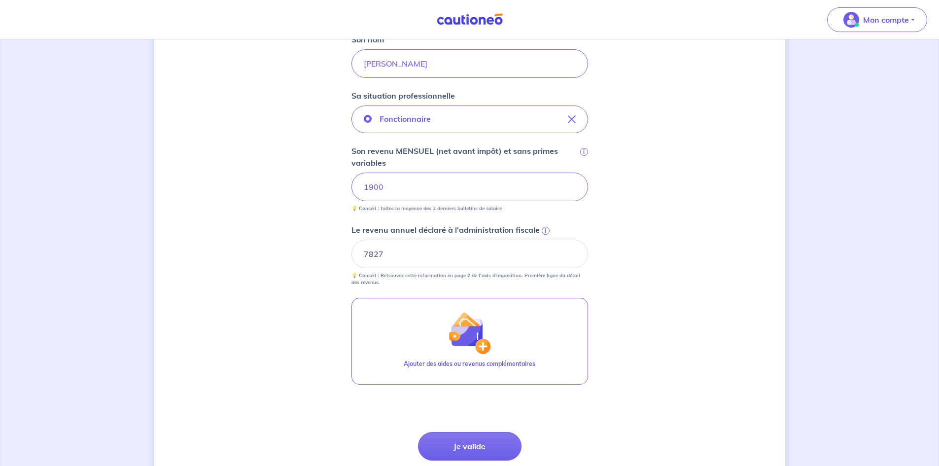
scroll to position [304, 0]
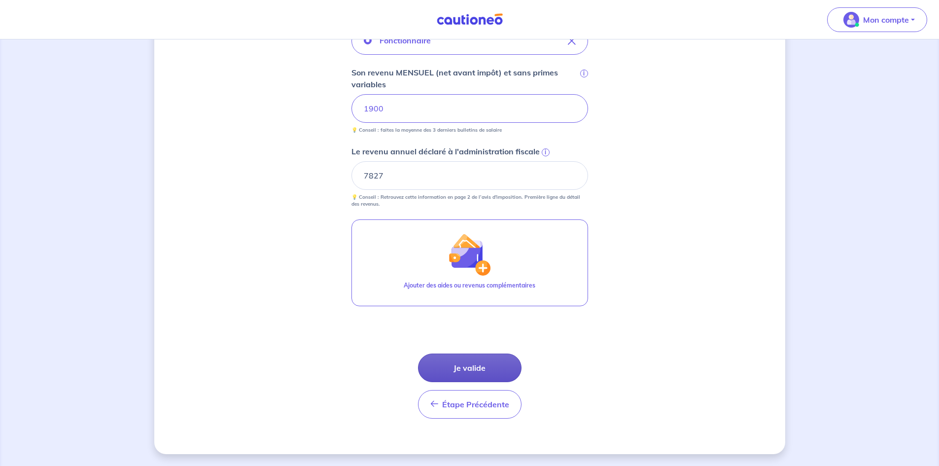
click at [467, 362] on button "Je valide" at bounding box center [469, 367] width 103 height 29
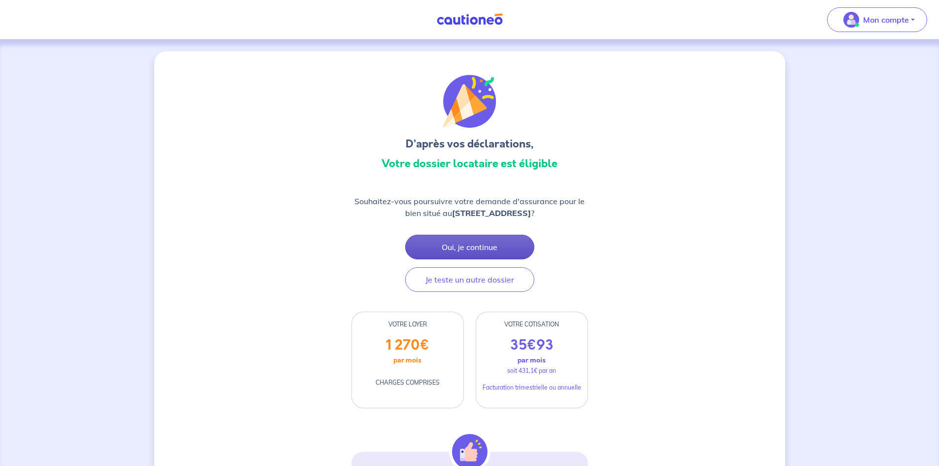
click at [498, 248] on button "Oui, je continue" at bounding box center [469, 247] width 129 height 25
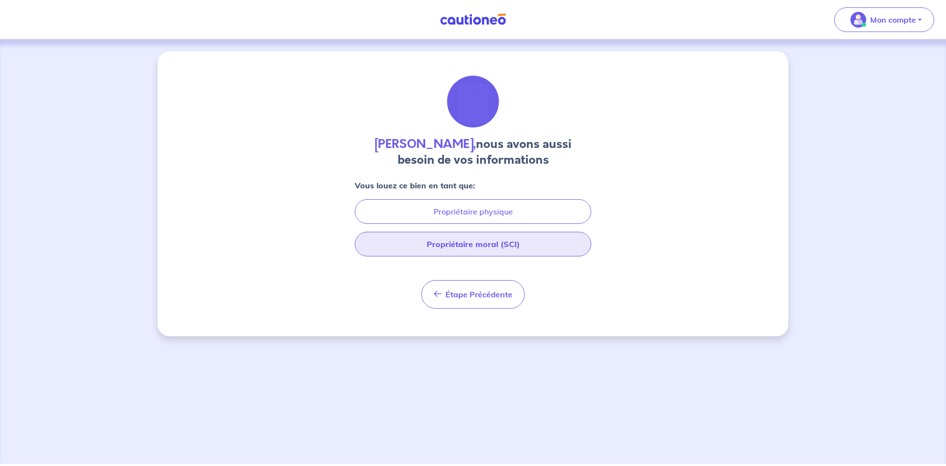
click at [516, 250] on button "Propriétaire moral (SCI)" at bounding box center [473, 244] width 237 height 25
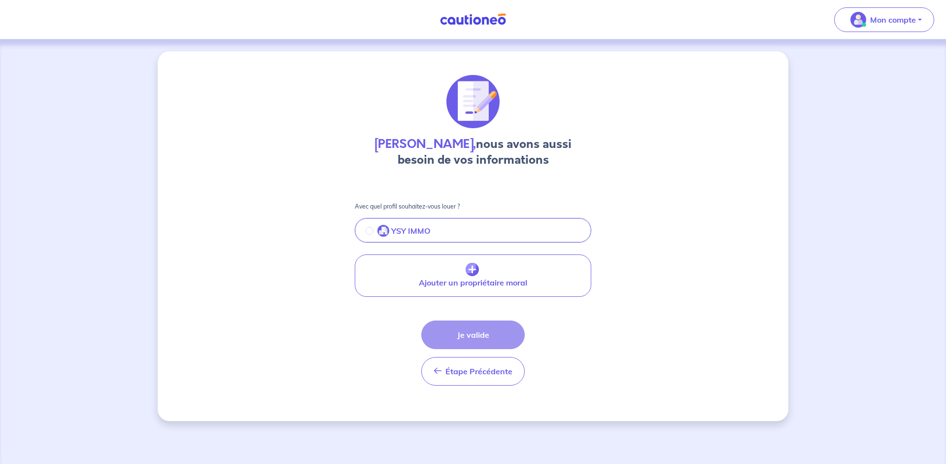
click at [365, 229] on button "YSY IMMO" at bounding box center [473, 231] width 235 height 21
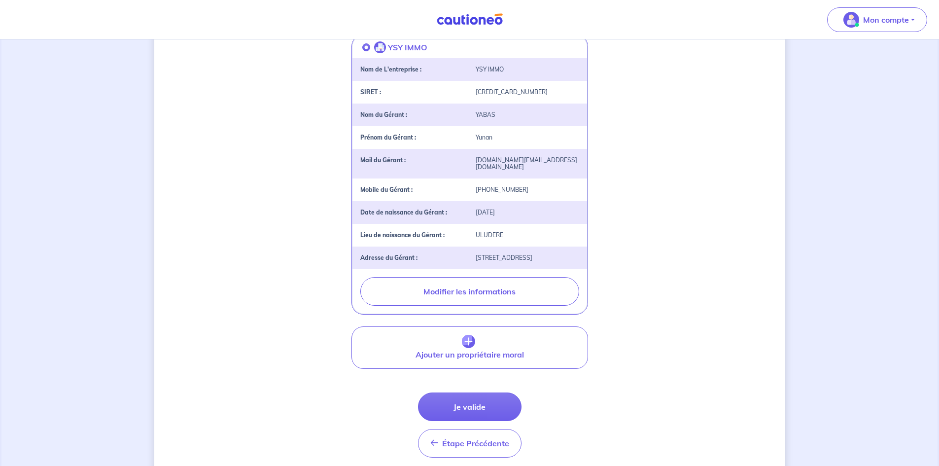
scroll to position [215, 0]
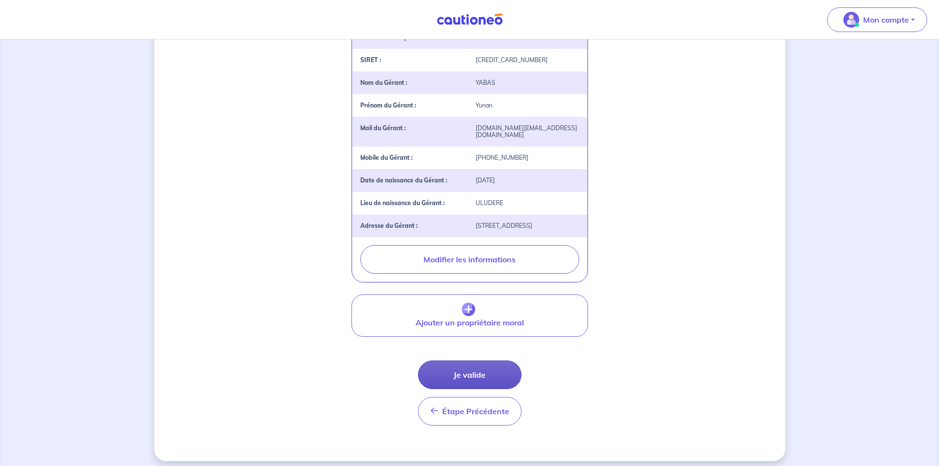
click at [462, 370] on button "Je valide" at bounding box center [469, 374] width 103 height 29
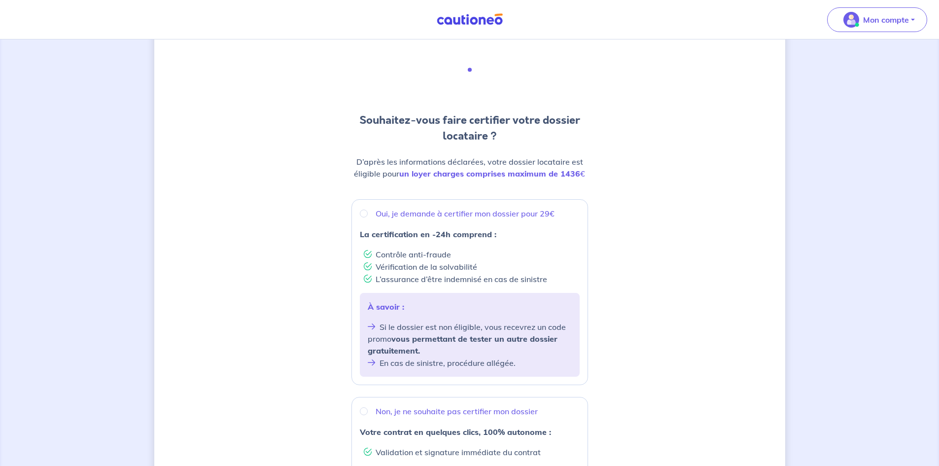
scroll to position [49, 0]
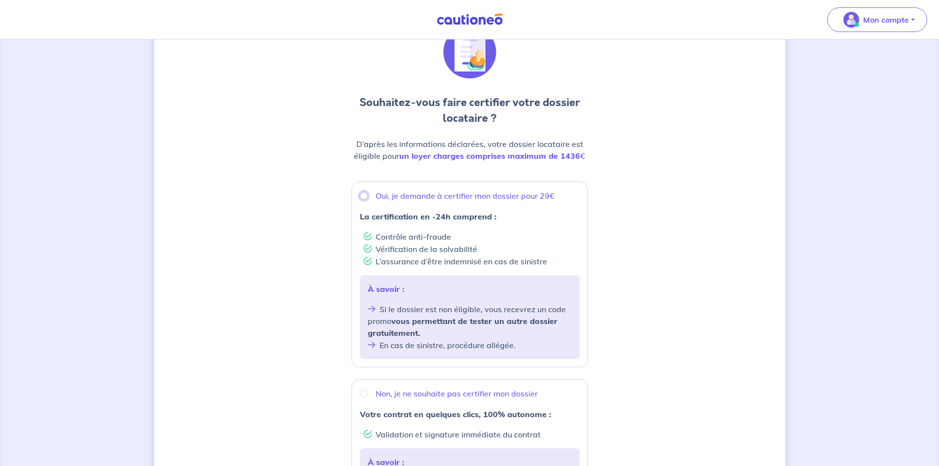
click at [365, 196] on input "Oui, je demande à certifier mon dossier pour 29€" at bounding box center [364, 196] width 8 height 8
radio input "true"
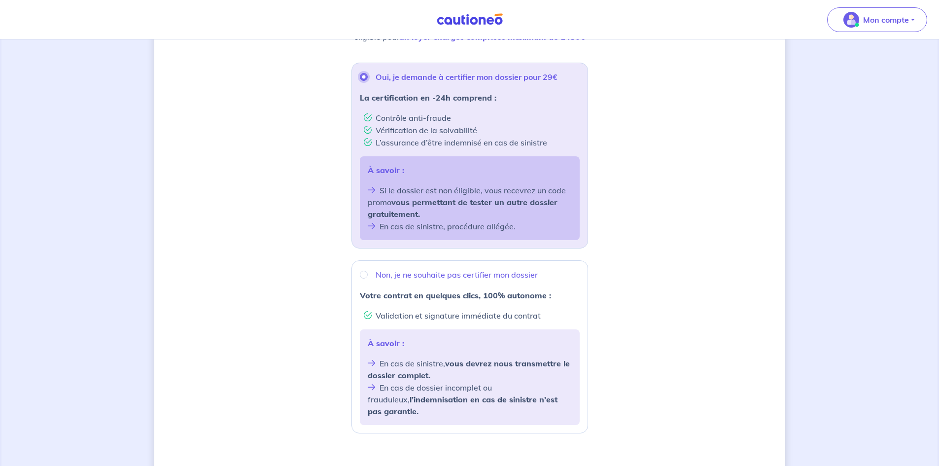
scroll to position [246, 0]
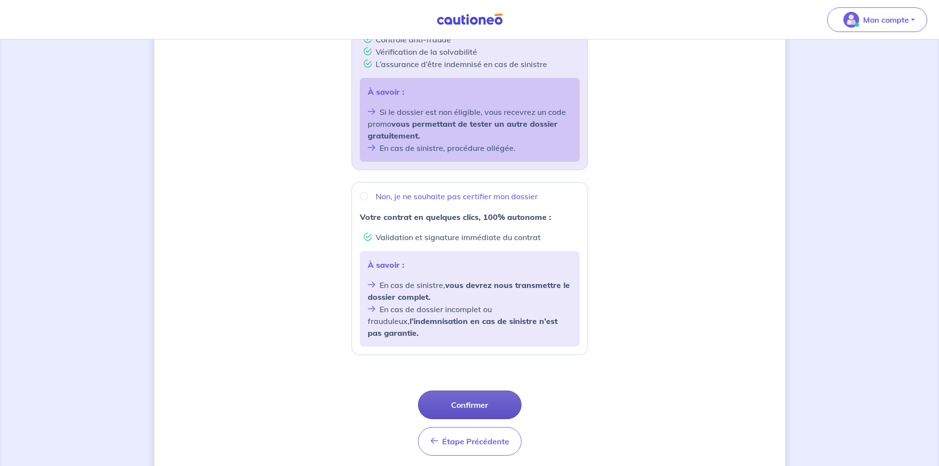
click at [494, 393] on button "Confirmer" at bounding box center [469, 404] width 103 height 29
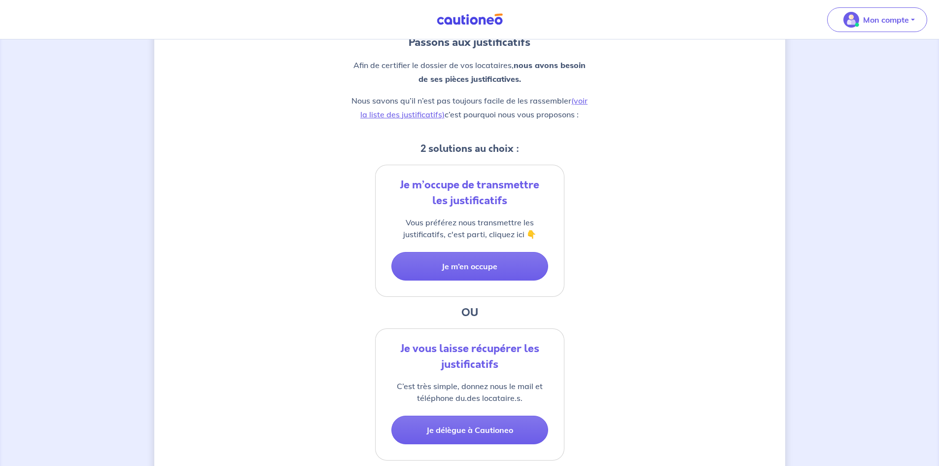
scroll to position [148, 0]
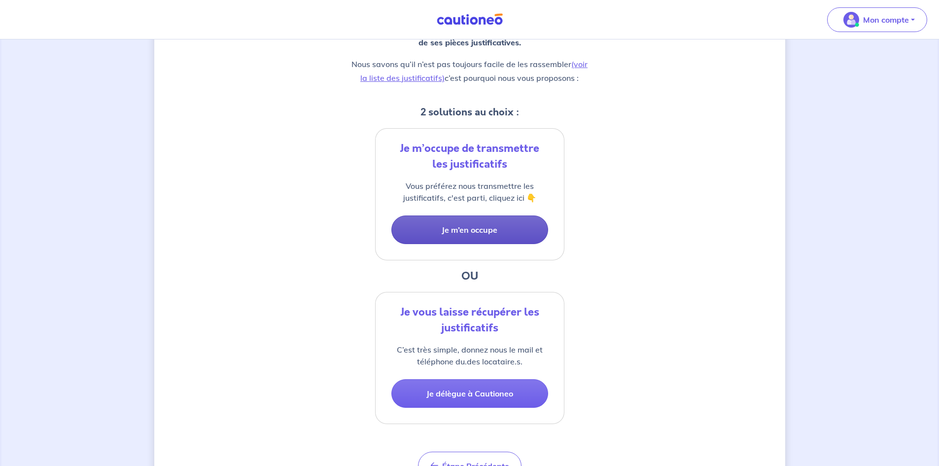
click at [470, 223] on button "Je m’en occupe" at bounding box center [469, 229] width 157 height 29
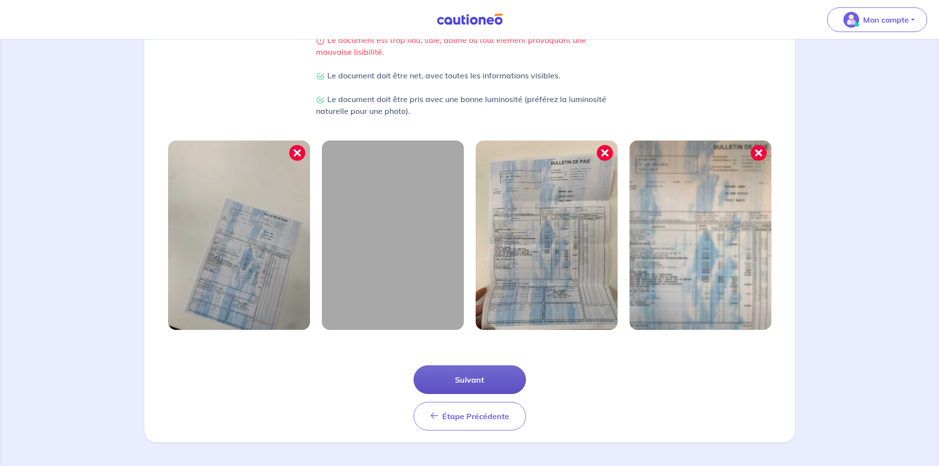
click at [466, 373] on button "Suivant" at bounding box center [469, 379] width 112 height 29
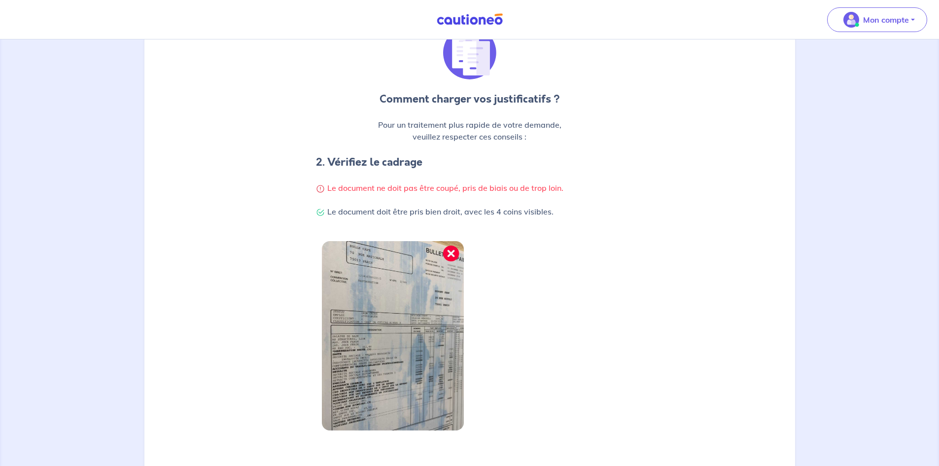
scroll to position [193, 0]
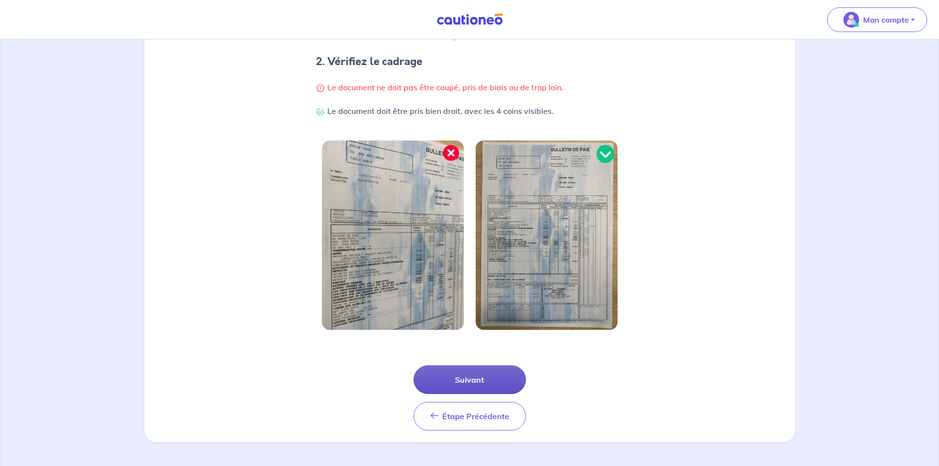
click at [477, 378] on button "Suivant" at bounding box center [469, 379] width 112 height 29
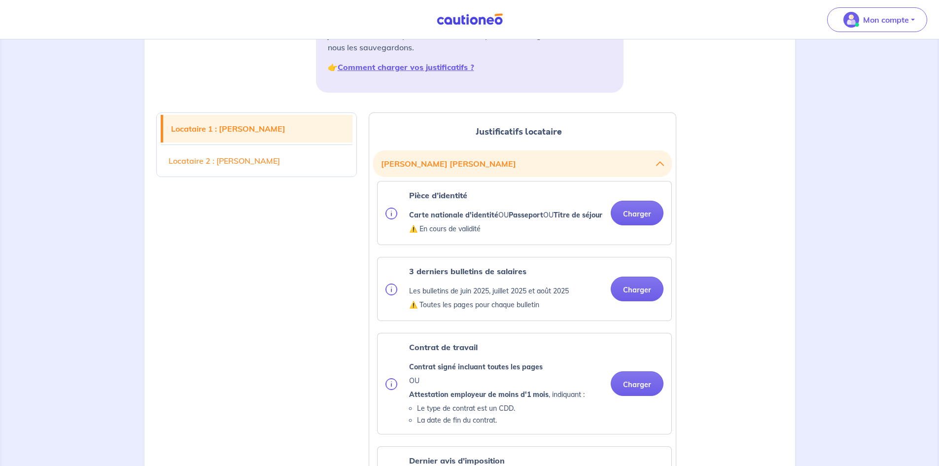
scroll to position [197, 0]
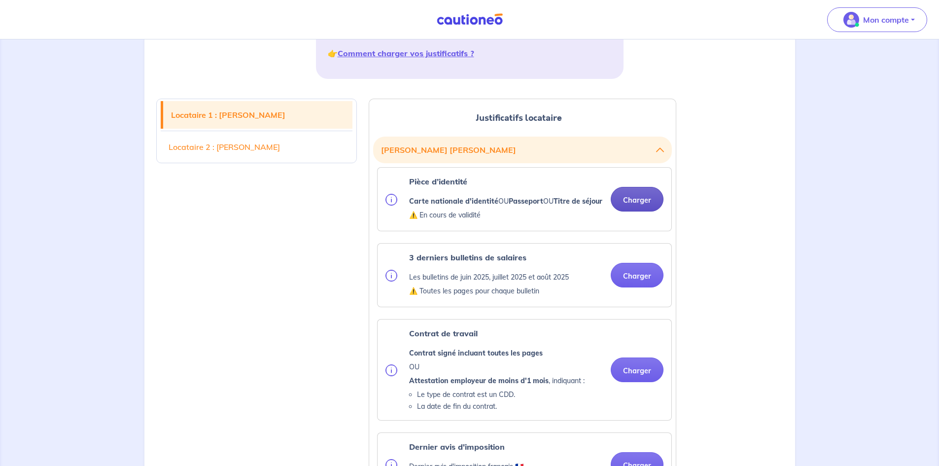
click at [635, 200] on button "Charger" at bounding box center [636, 199] width 53 height 25
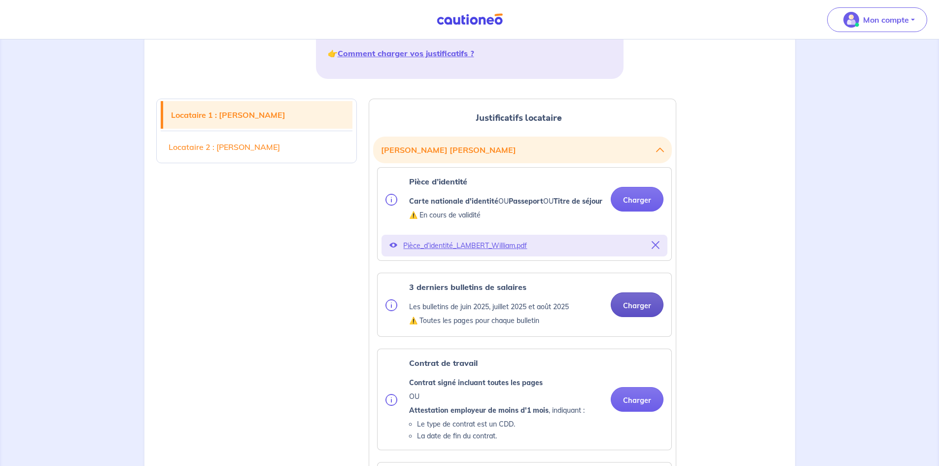
click at [646, 317] on button "Charger" at bounding box center [636, 304] width 53 height 25
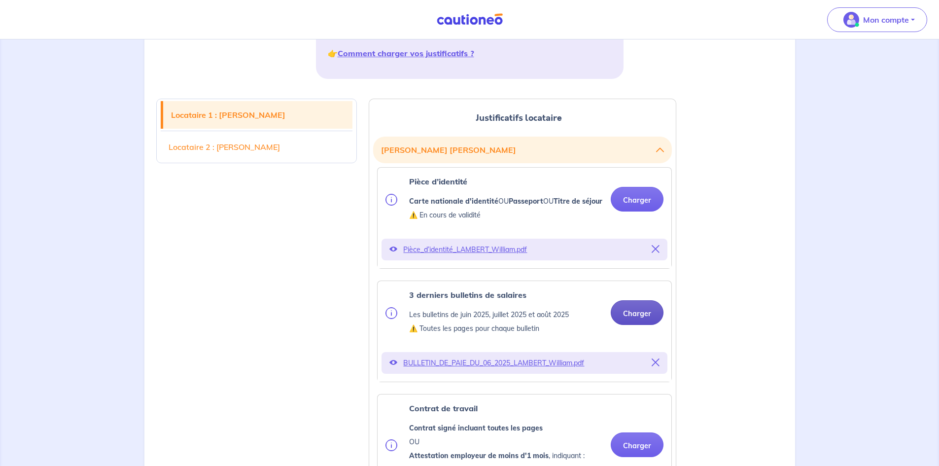
click at [626, 325] on button "Charger" at bounding box center [636, 312] width 53 height 25
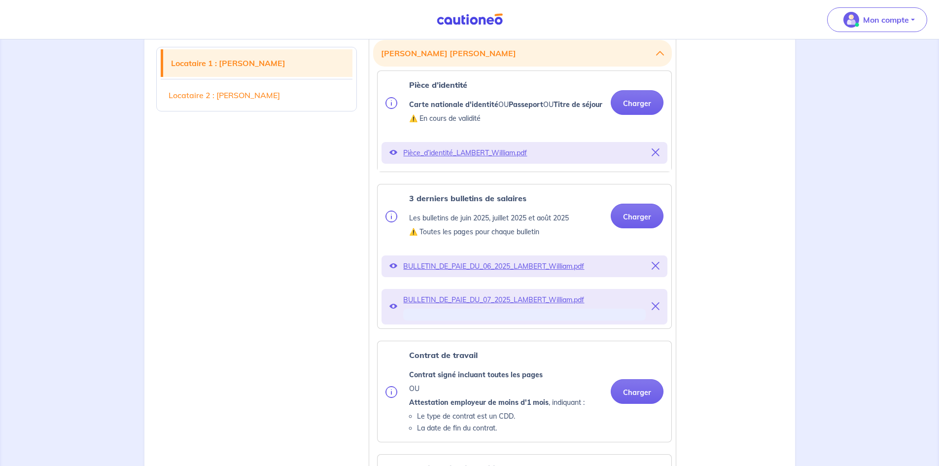
scroll to position [296, 0]
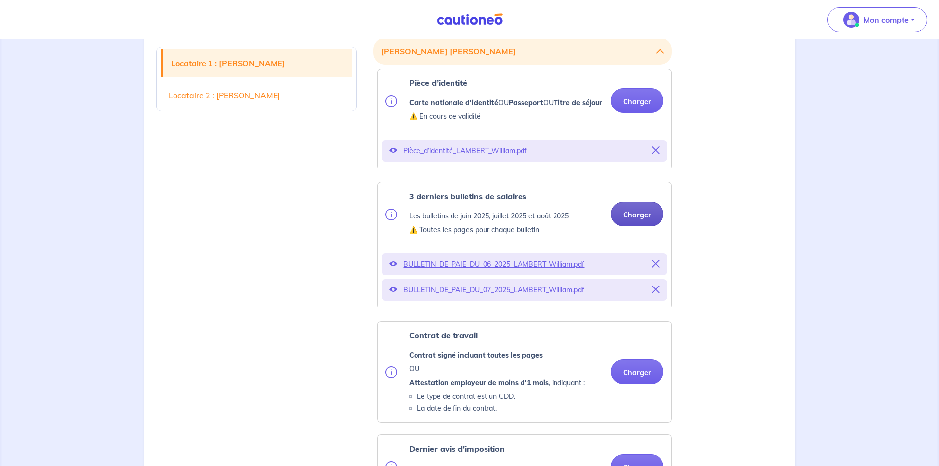
click at [630, 226] on button "Charger" at bounding box center [636, 214] width 53 height 25
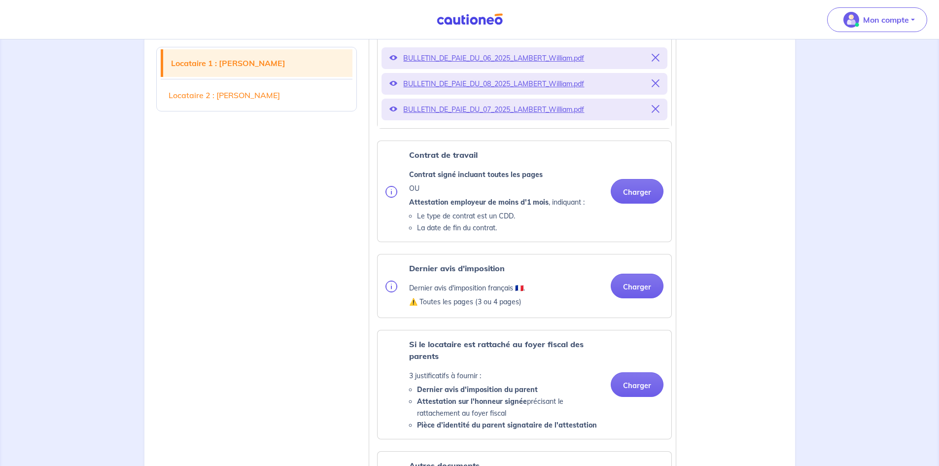
scroll to position [503, 0]
click at [634, 196] on button "Charger" at bounding box center [636, 190] width 53 height 25
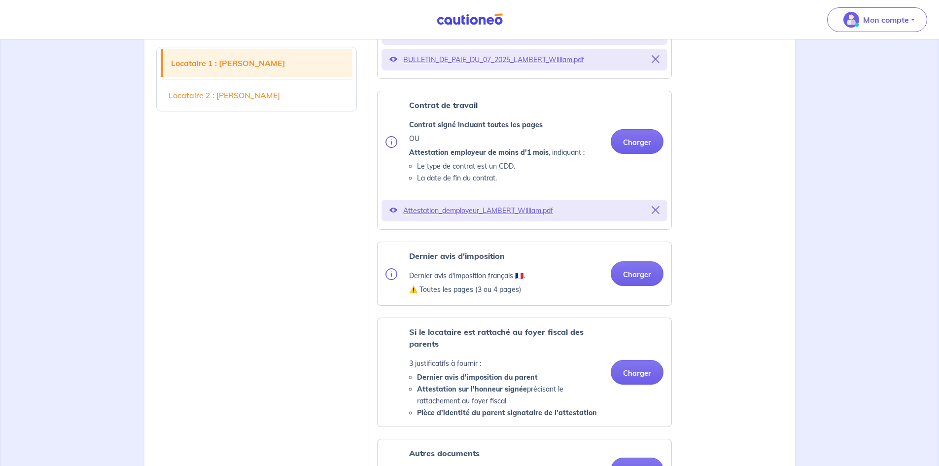
scroll to position [650, 0]
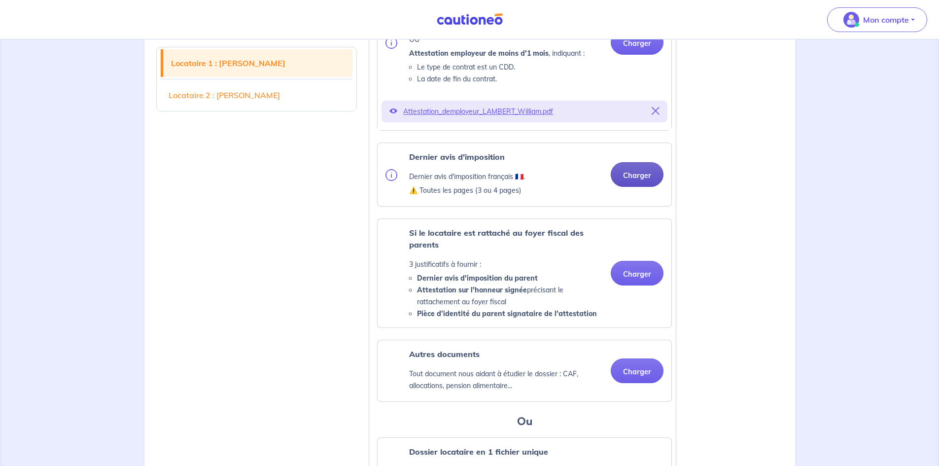
click at [640, 187] on button "Charger" at bounding box center [636, 174] width 53 height 25
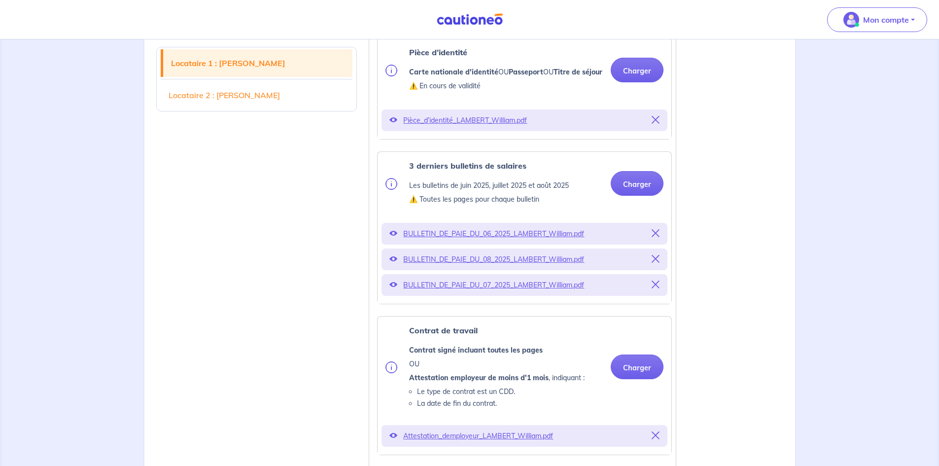
scroll to position [246, 0]
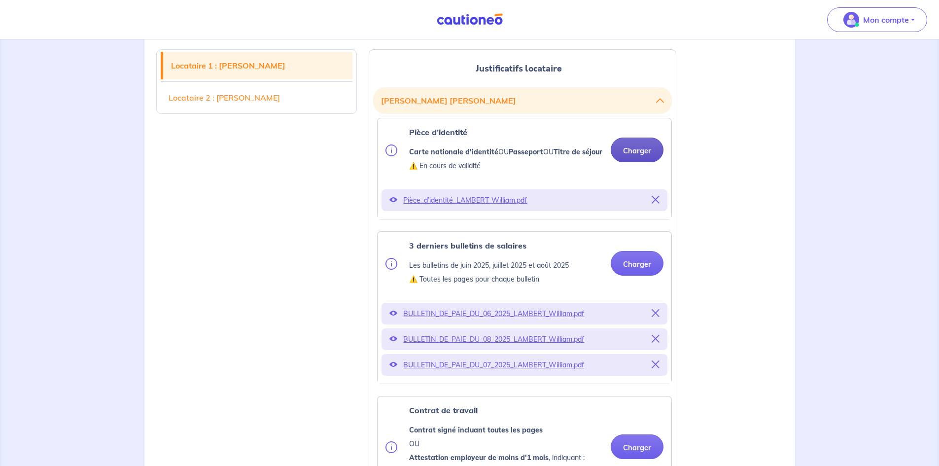
click at [631, 160] on button "Charger" at bounding box center [636, 149] width 53 height 25
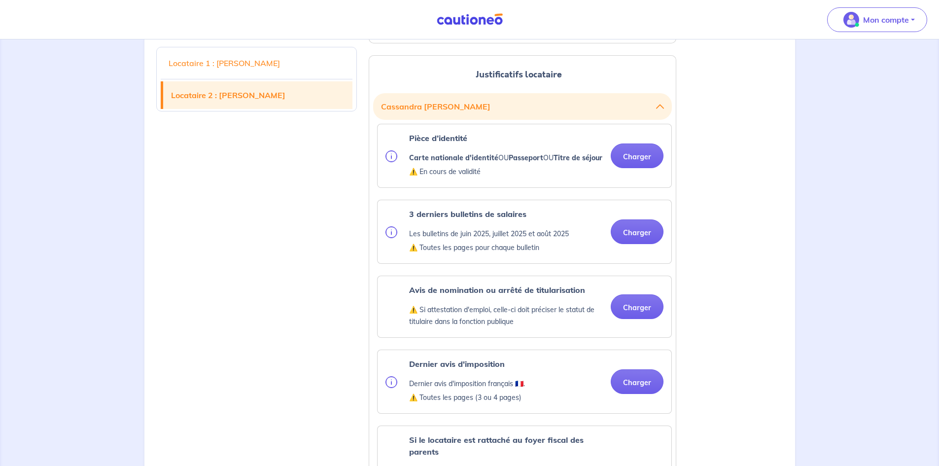
scroll to position [1330, 0]
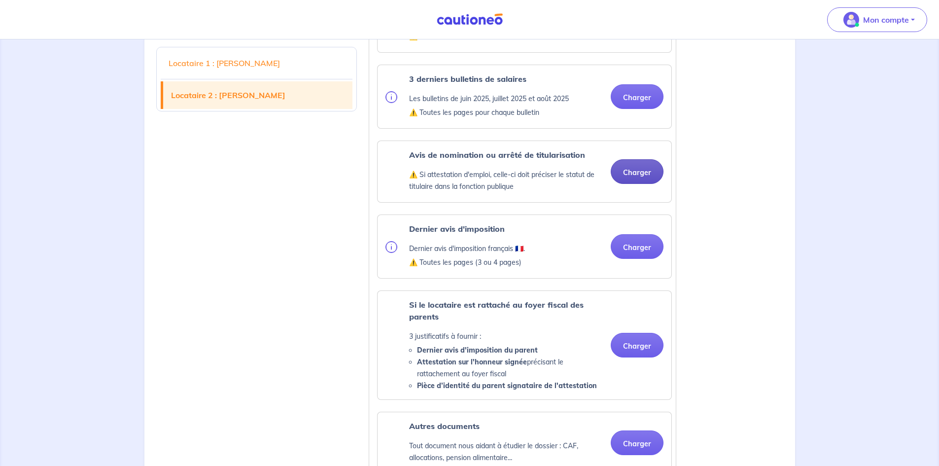
click at [635, 184] on button "Charger" at bounding box center [636, 171] width 53 height 25
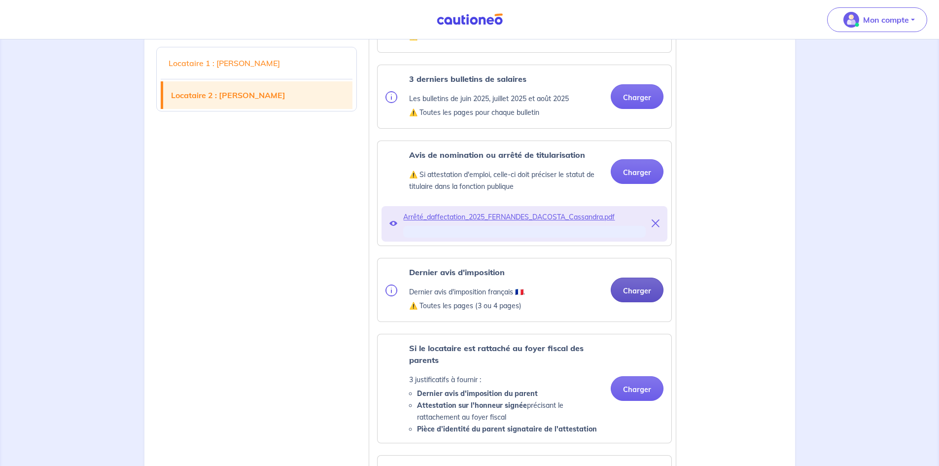
click at [643, 302] on button "Charger" at bounding box center [636, 289] width 53 height 25
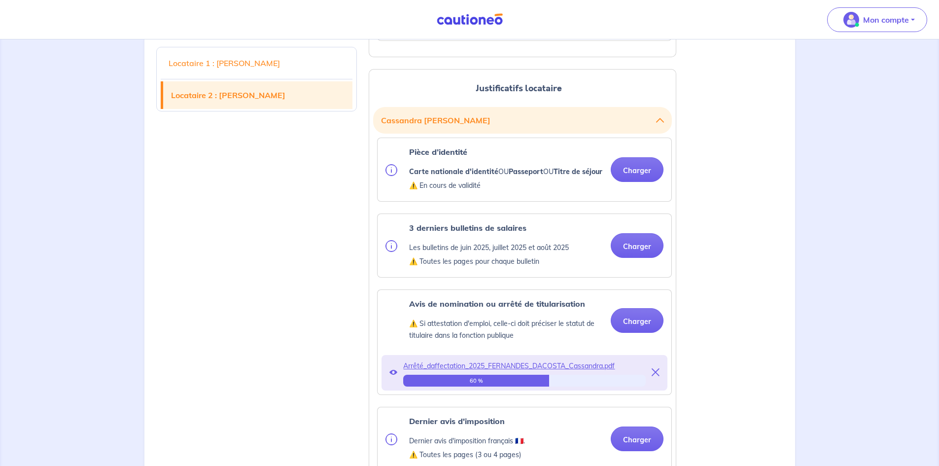
scroll to position [1183, 0]
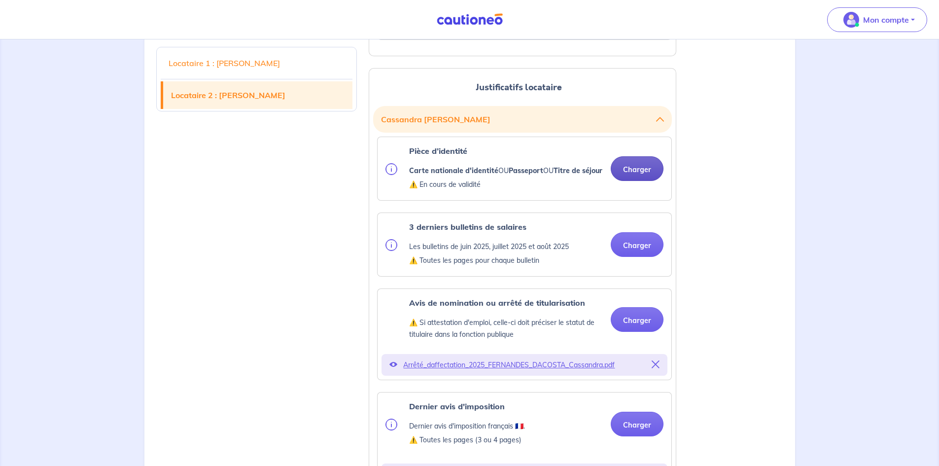
click at [628, 181] on button "Charger" at bounding box center [636, 168] width 53 height 25
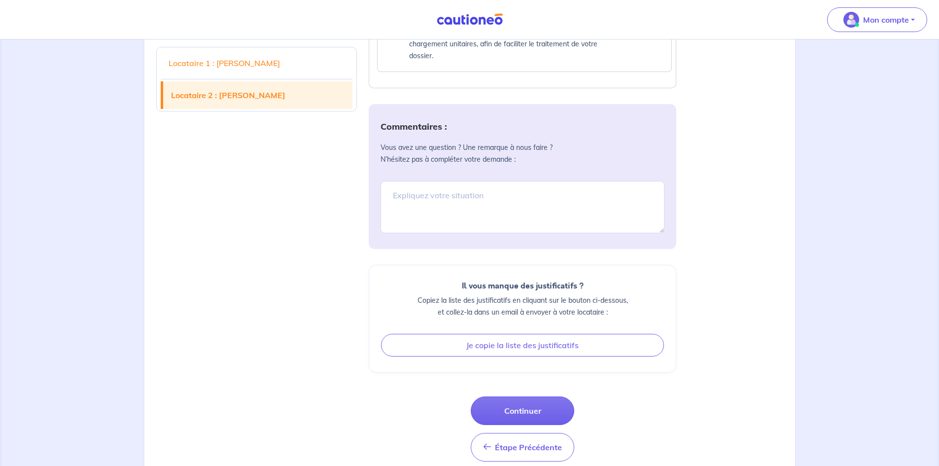
scroll to position [2020, 0]
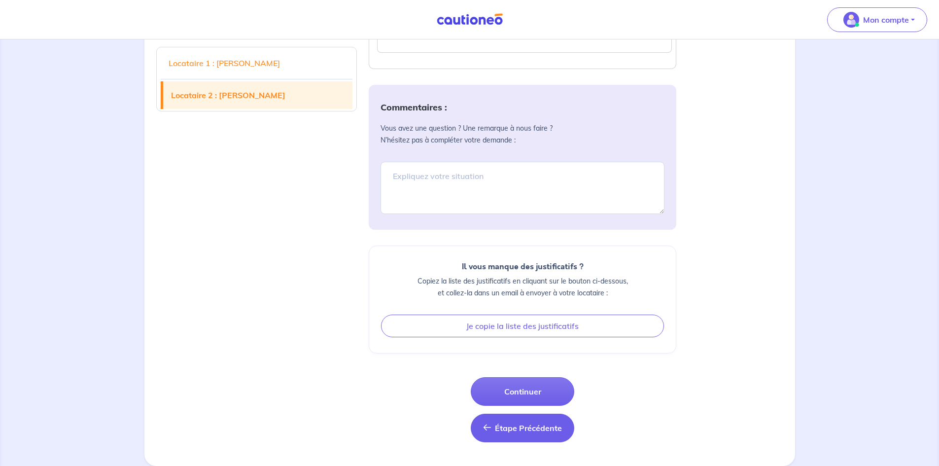
click at [534, 434] on button "Étape Précédente Étape Précédente" at bounding box center [522, 427] width 103 height 29
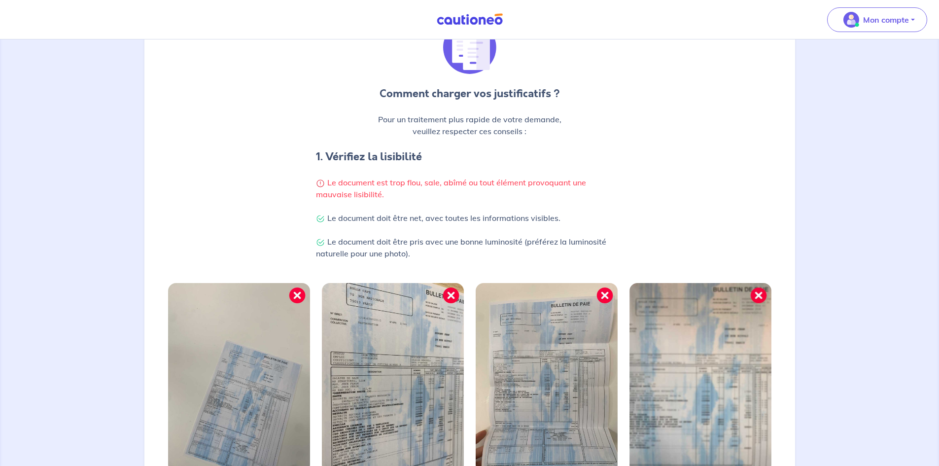
scroll to position [240, 0]
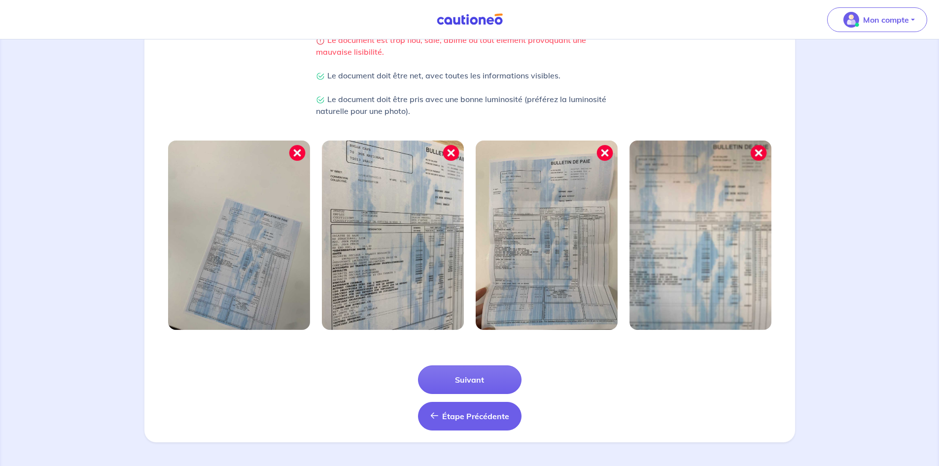
click at [494, 417] on span "Étape Précédente" at bounding box center [475, 416] width 67 height 10
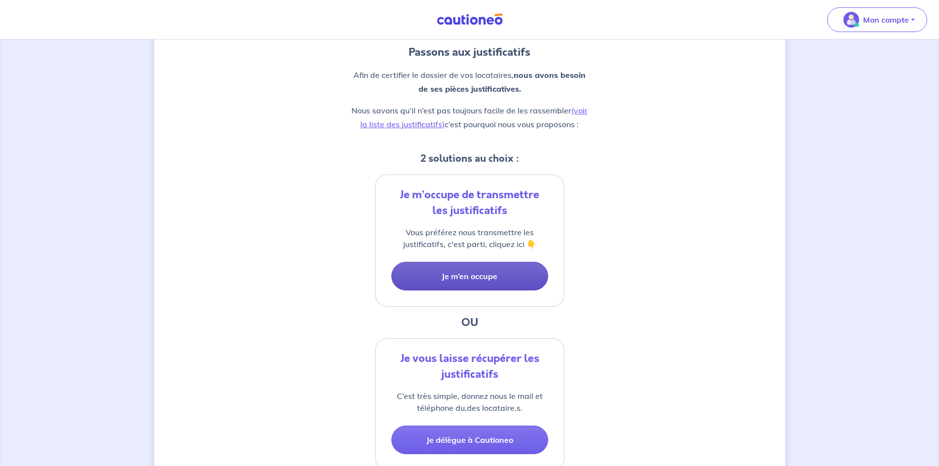
scroll to position [202, 0]
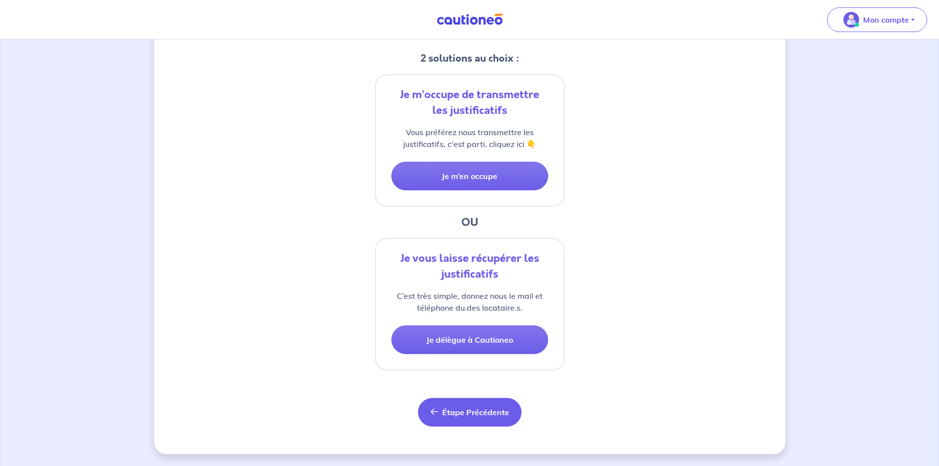
click at [480, 412] on span "Étape Précédente" at bounding box center [475, 412] width 67 height 10
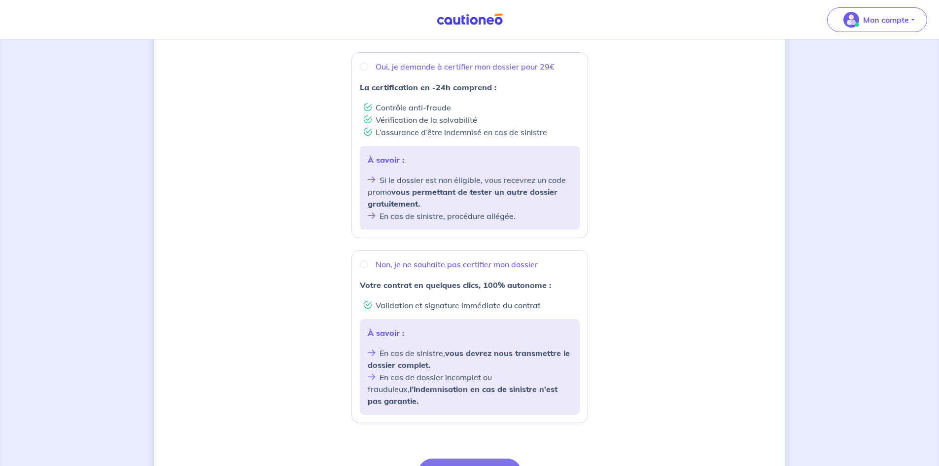
scroll to position [246, 0]
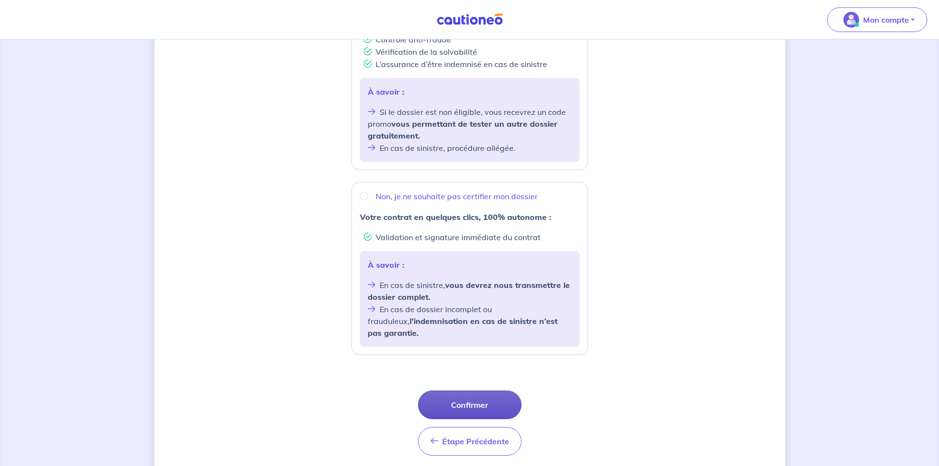
click at [481, 391] on button "Confirmer" at bounding box center [469, 404] width 103 height 29
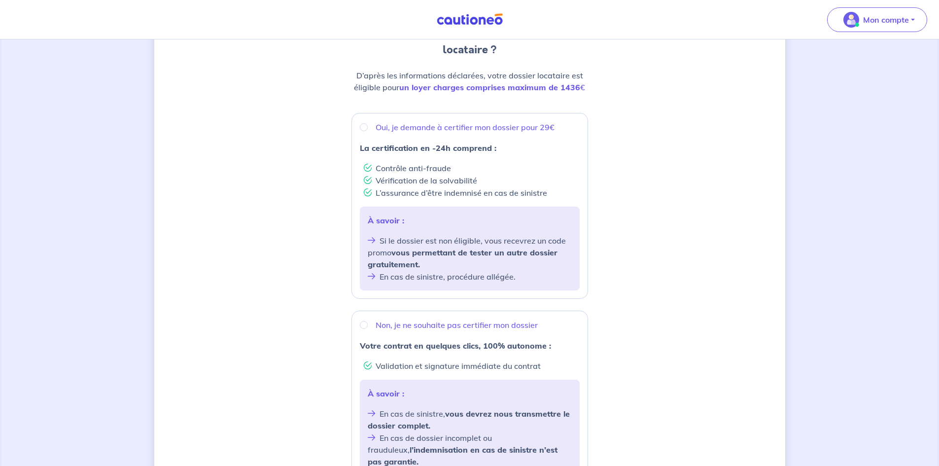
scroll to position [0, 0]
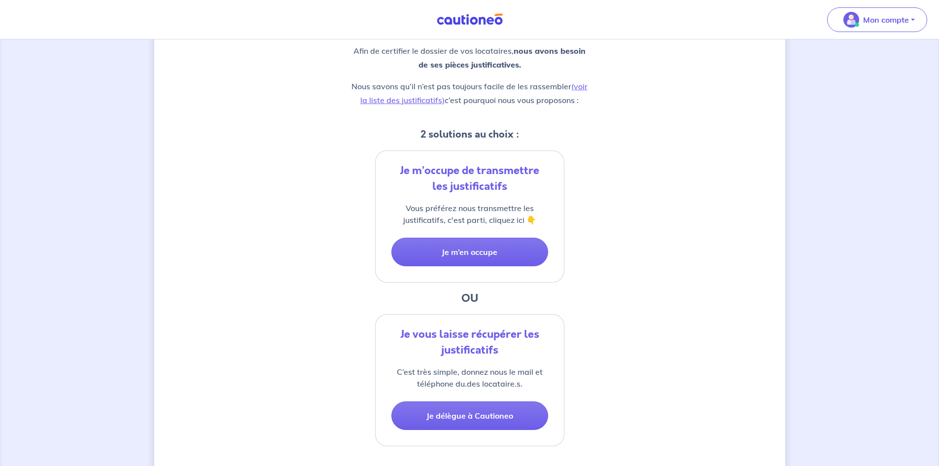
scroll to position [202, 0]
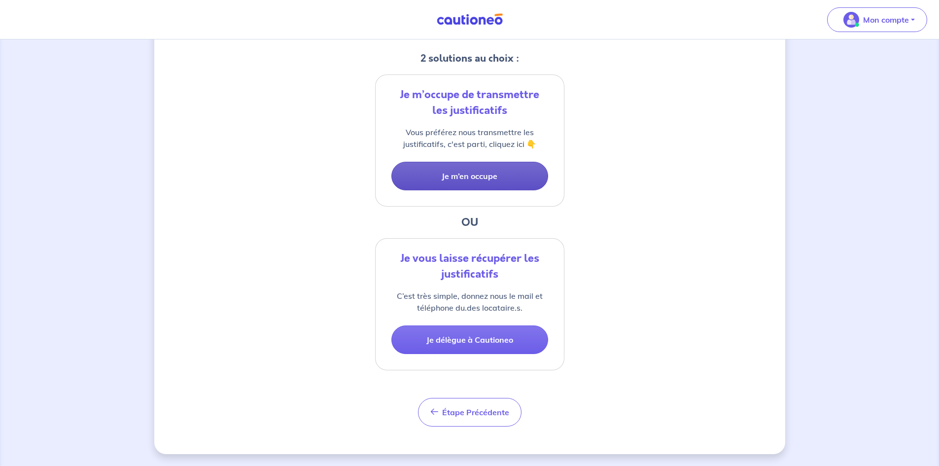
click at [498, 178] on button "Je m’en occupe" at bounding box center [469, 176] width 157 height 29
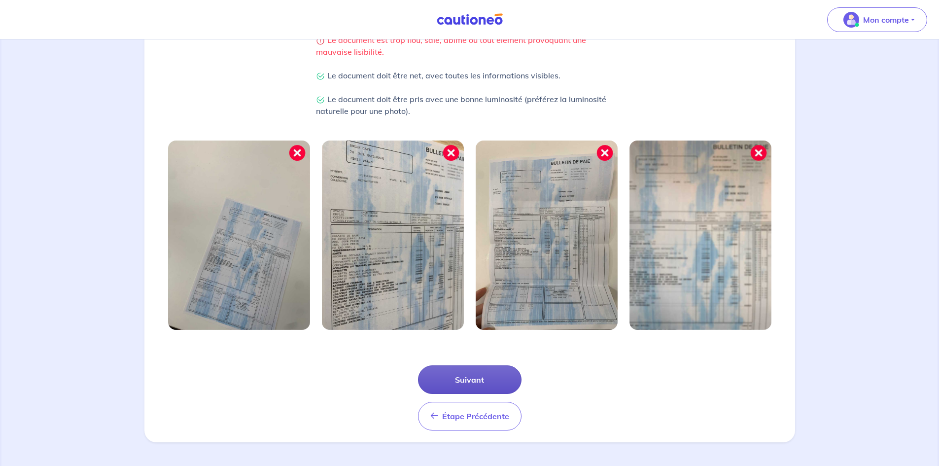
click at [468, 378] on button "Suivant" at bounding box center [469, 379] width 103 height 29
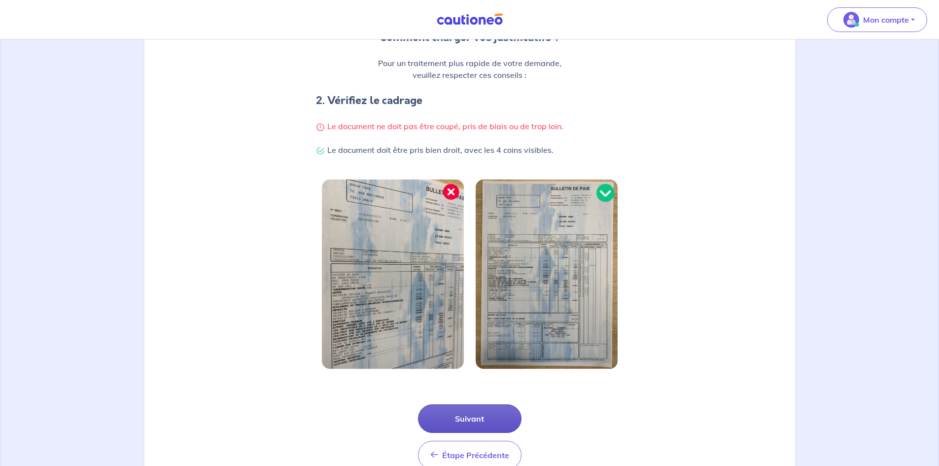
scroll to position [193, 0]
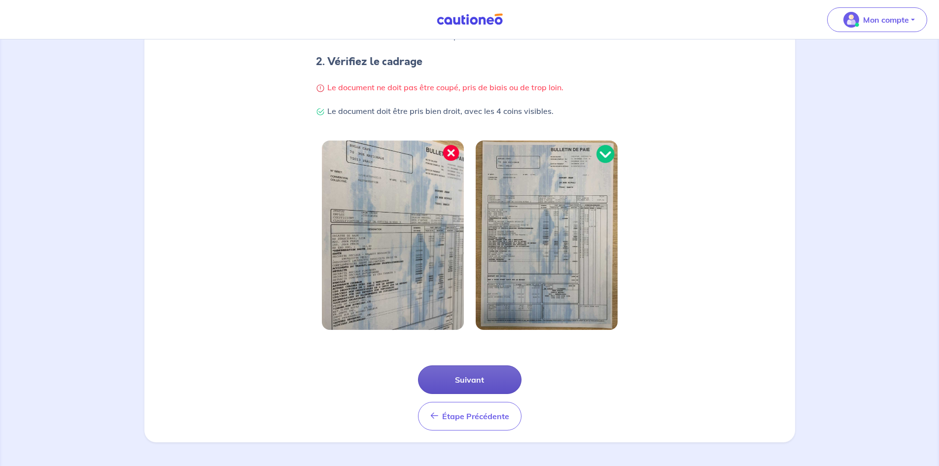
click at [490, 374] on button "Suivant" at bounding box center [469, 379] width 103 height 29
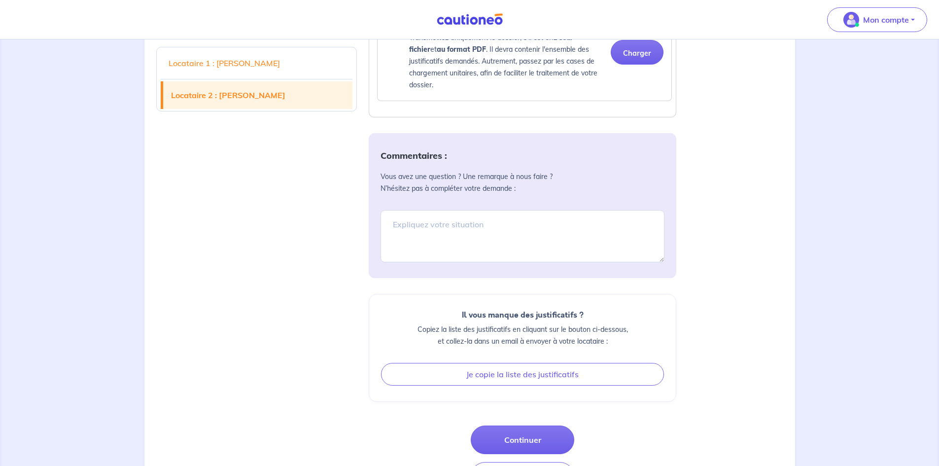
scroll to position [2020, 0]
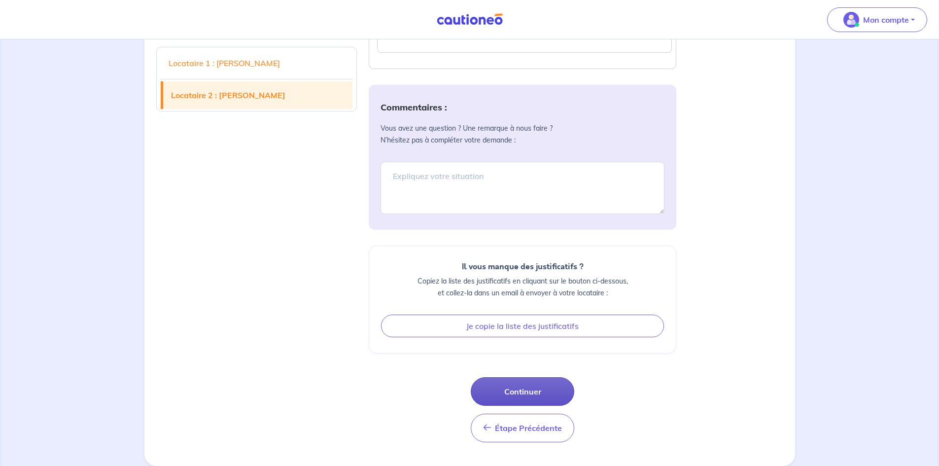
click at [511, 392] on button "Continuer" at bounding box center [522, 391] width 103 height 29
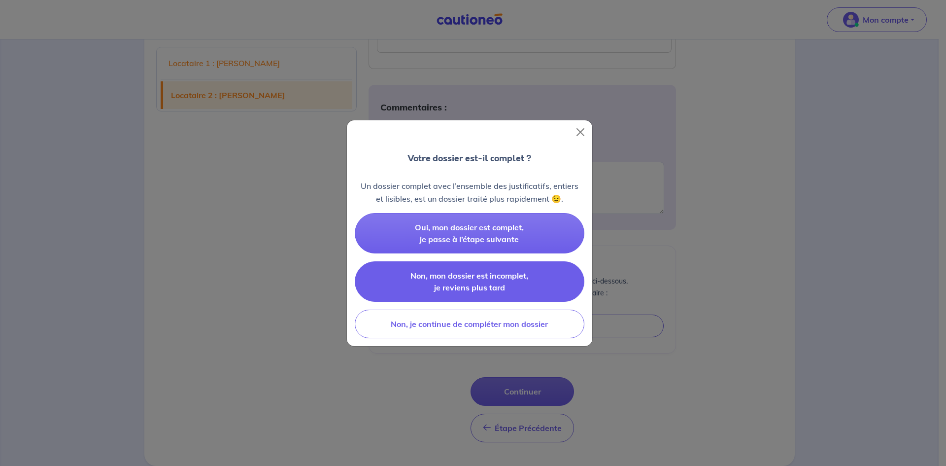
click at [486, 285] on span "Non, mon dossier est incomplet, je reviens plus tard" at bounding box center [469, 282] width 118 height 22
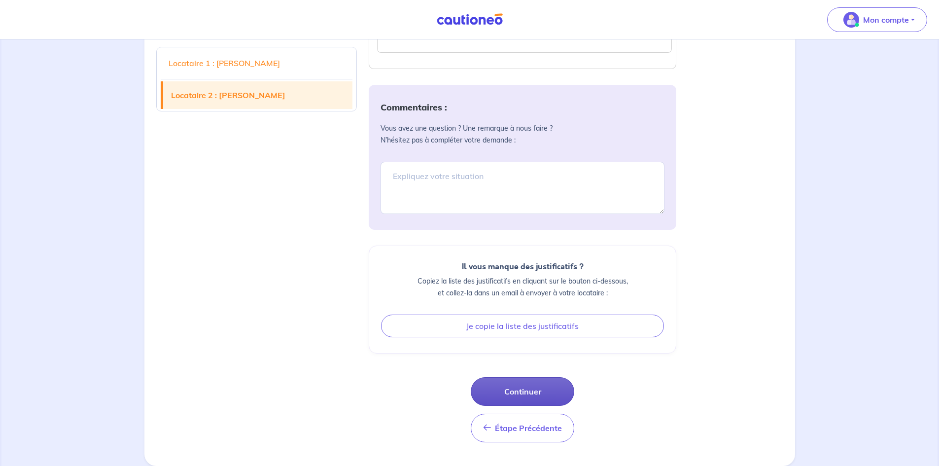
click at [519, 381] on button "Continuer" at bounding box center [522, 391] width 103 height 29
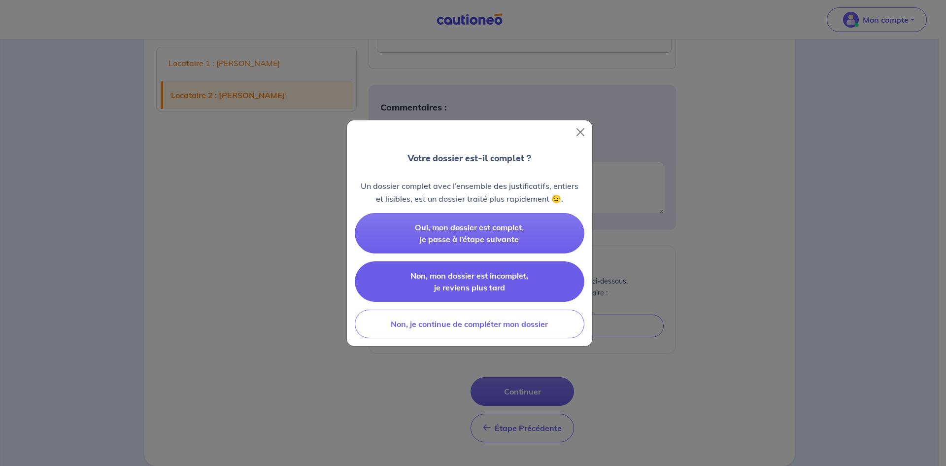
click at [463, 286] on span "Non, mon dossier est incomplet, je reviens plus tard" at bounding box center [469, 282] width 118 height 22
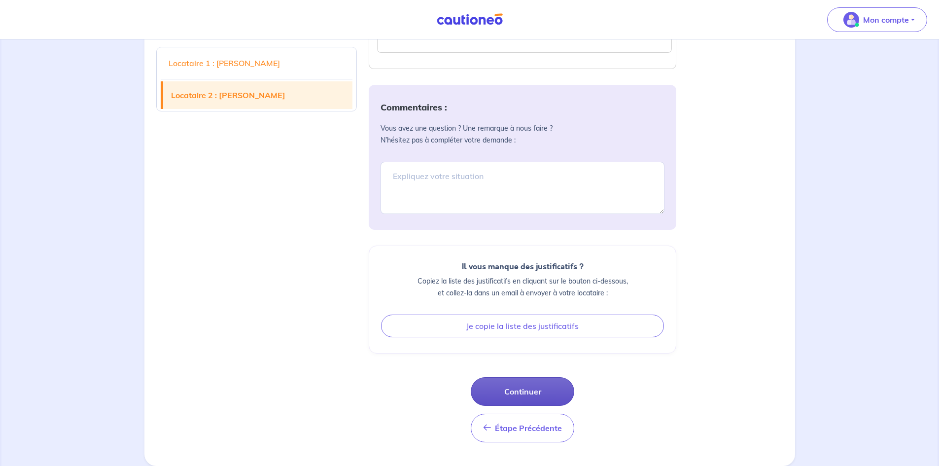
click at [545, 390] on button "Continuer" at bounding box center [522, 391] width 103 height 29
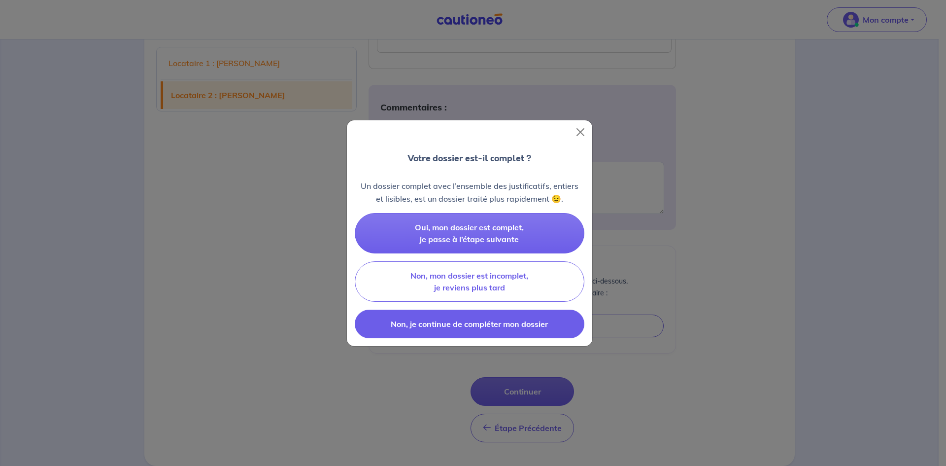
click at [461, 322] on span "Non, je continue de compléter mon dossier" at bounding box center [469, 324] width 157 height 10
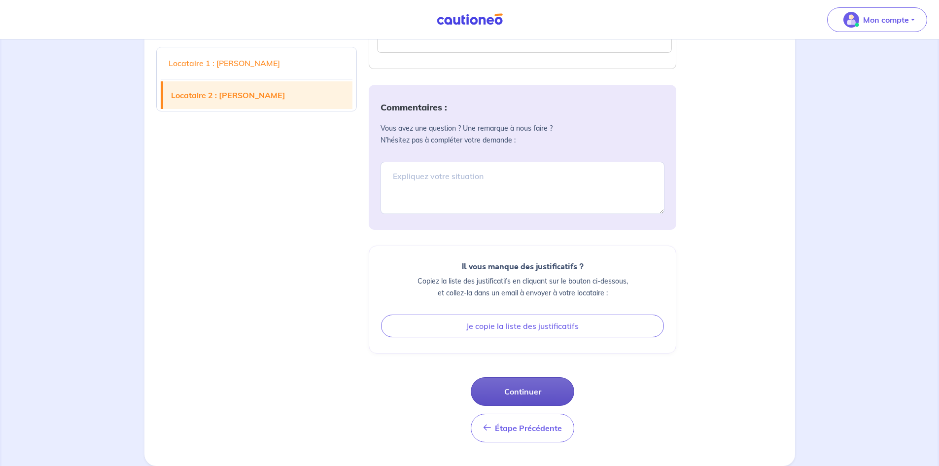
click at [528, 386] on button "Continuer" at bounding box center [522, 391] width 103 height 29
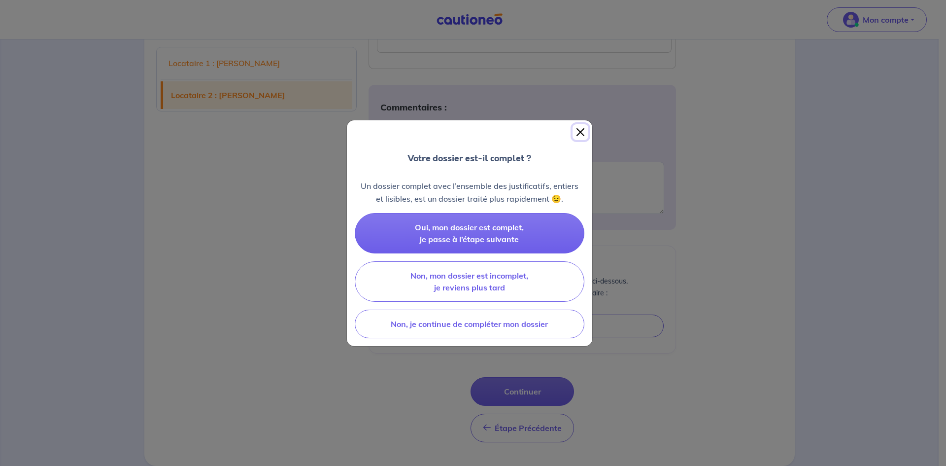
click at [583, 131] on button "Close" at bounding box center [581, 132] width 16 height 16
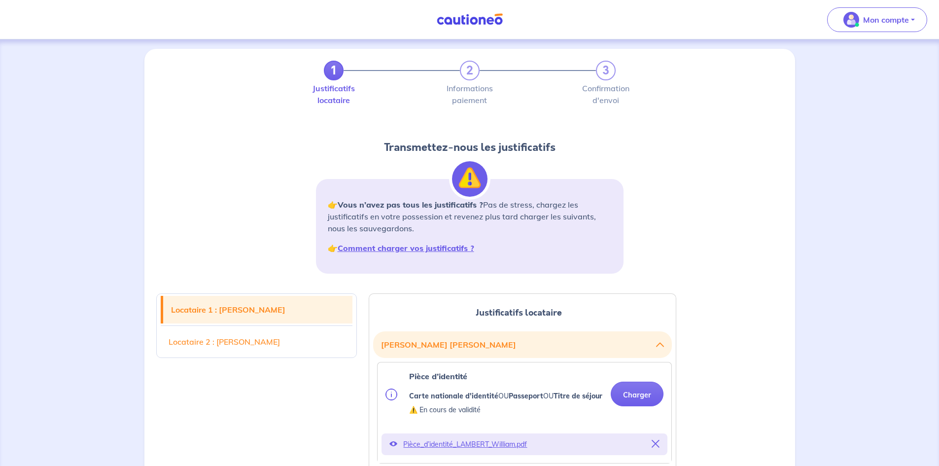
scroll to position [0, 0]
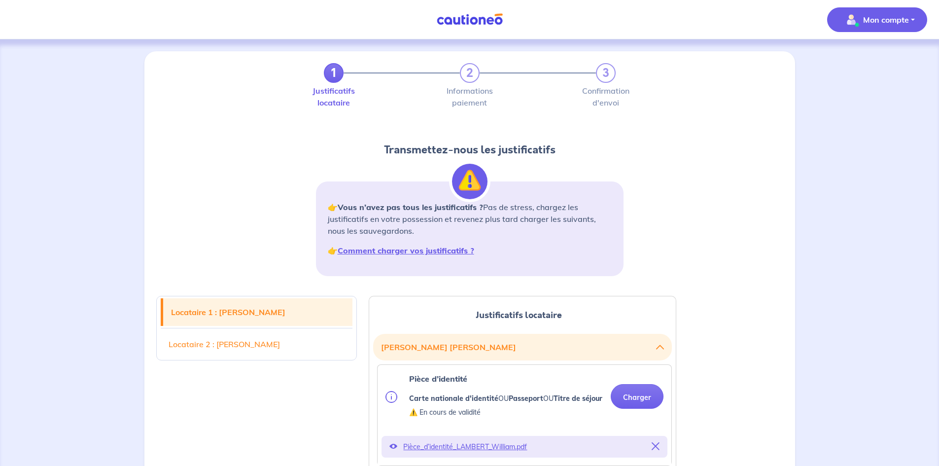
click at [881, 16] on p "Mon compte" at bounding box center [886, 20] width 46 height 12
click at [866, 22] on p "Mon compte" at bounding box center [886, 20] width 46 height 12
click at [485, 24] on img at bounding box center [470, 19] width 74 height 12
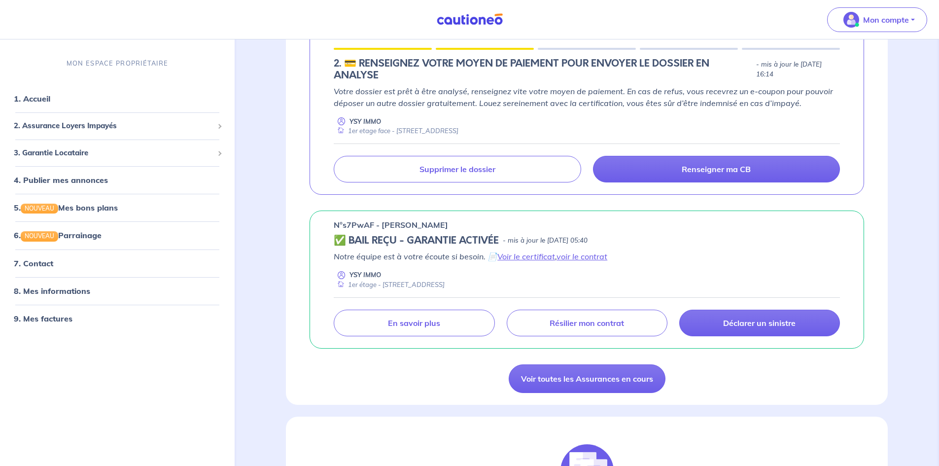
scroll to position [99, 0]
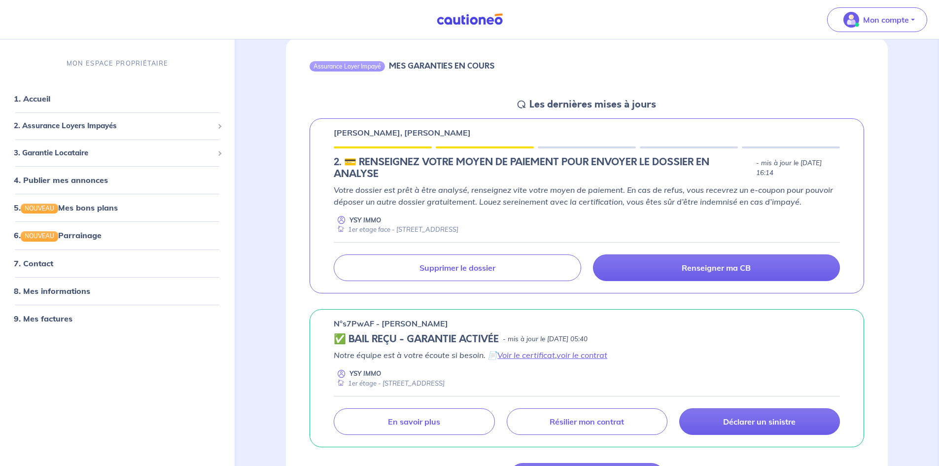
click at [438, 132] on p "[PERSON_NAME], [PERSON_NAME]" at bounding box center [402, 133] width 137 height 12
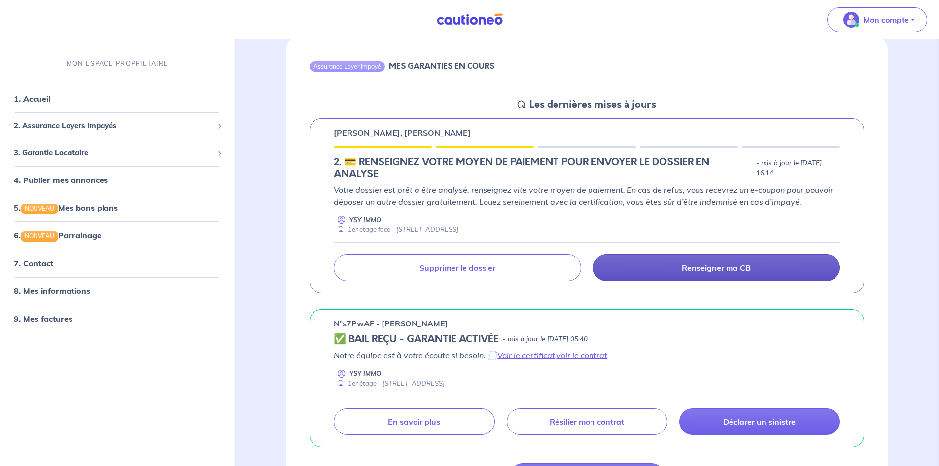
click at [678, 267] on link "Renseigner ma CB" at bounding box center [716, 267] width 247 height 27
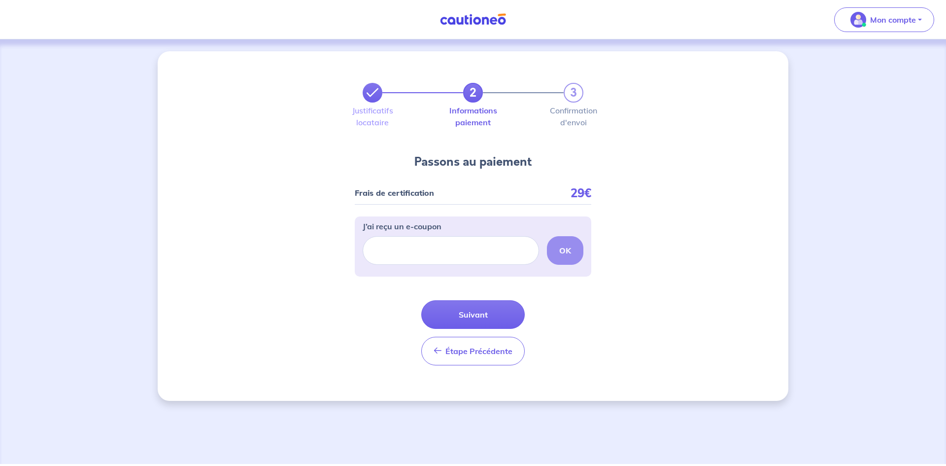
click at [375, 91] on icon at bounding box center [373, 93] width 12 height 12
click at [484, 349] on span "Étape Précédente" at bounding box center [478, 351] width 67 height 10
